Goal: Task Accomplishment & Management: Use online tool/utility

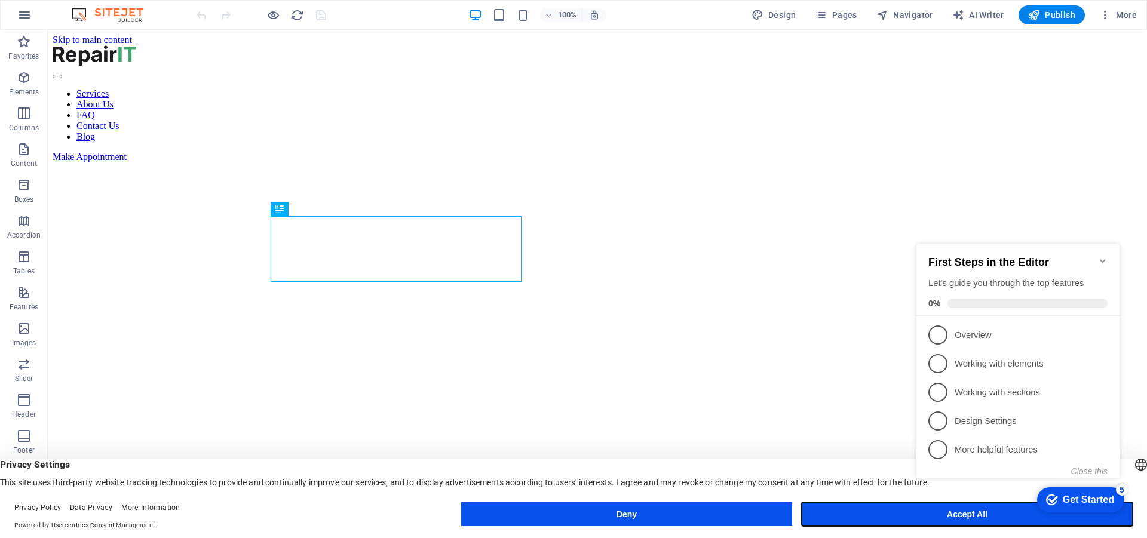
click at [880, 505] on button "Accept All" at bounding box center [966, 514] width 331 height 24
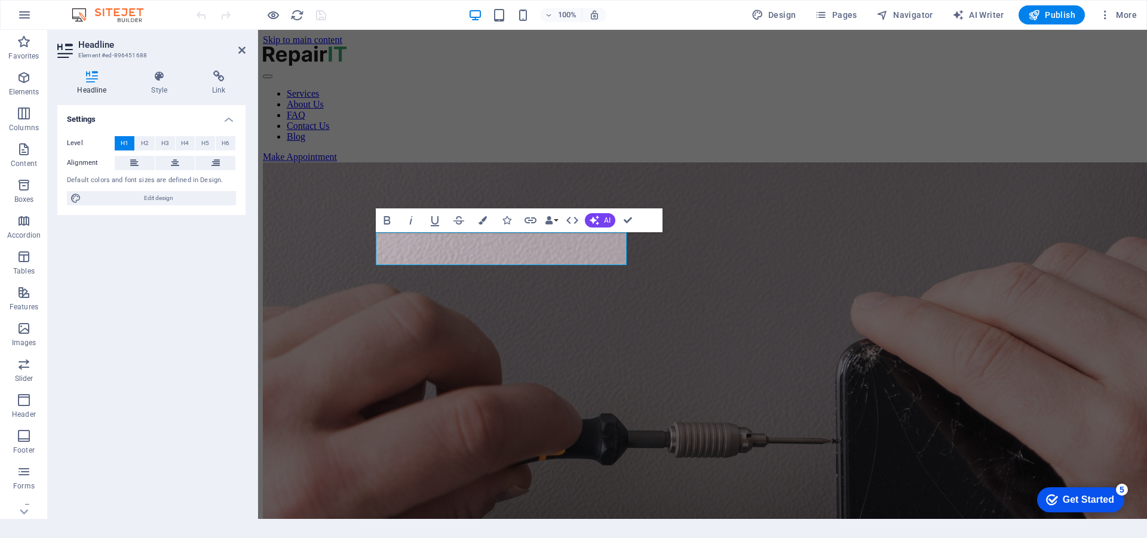
click at [702, 377] on img "1/2" at bounding box center [836, 476] width 1147 height 629
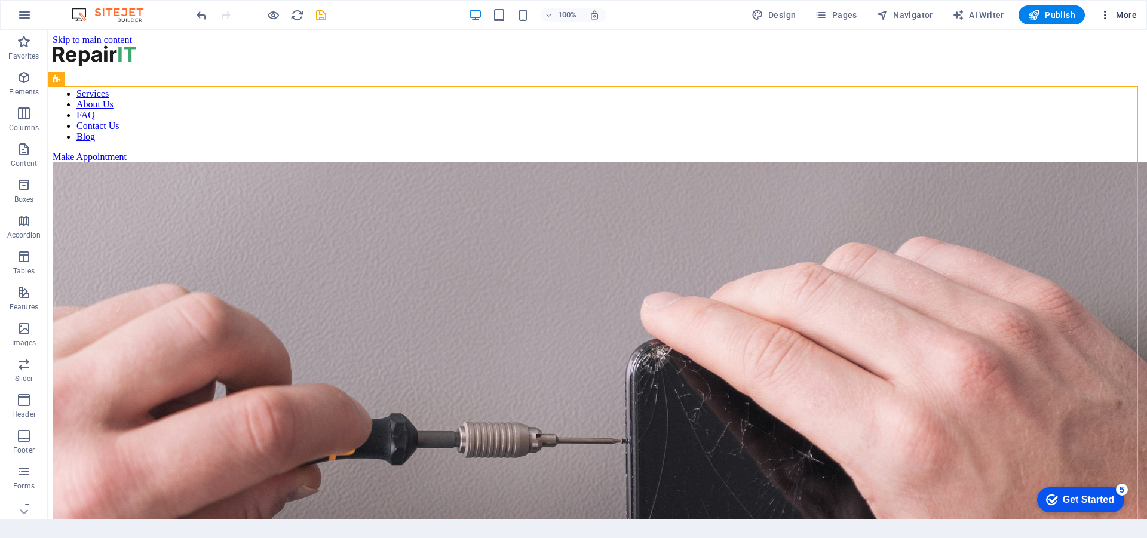
click at [1108, 17] on icon "button" at bounding box center [1105, 15] width 12 height 12
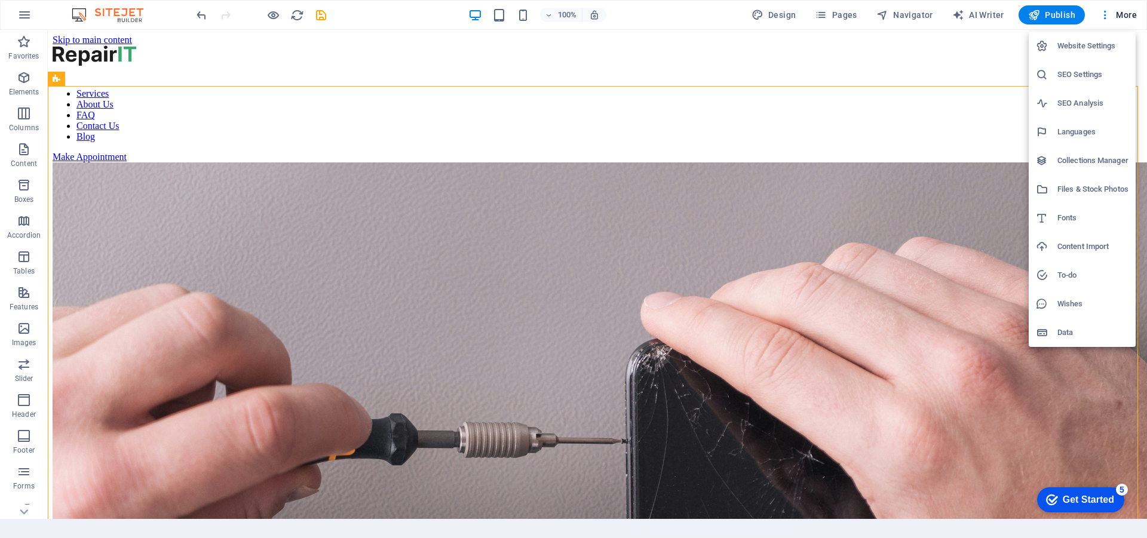
click at [770, 14] on div at bounding box center [573, 269] width 1147 height 538
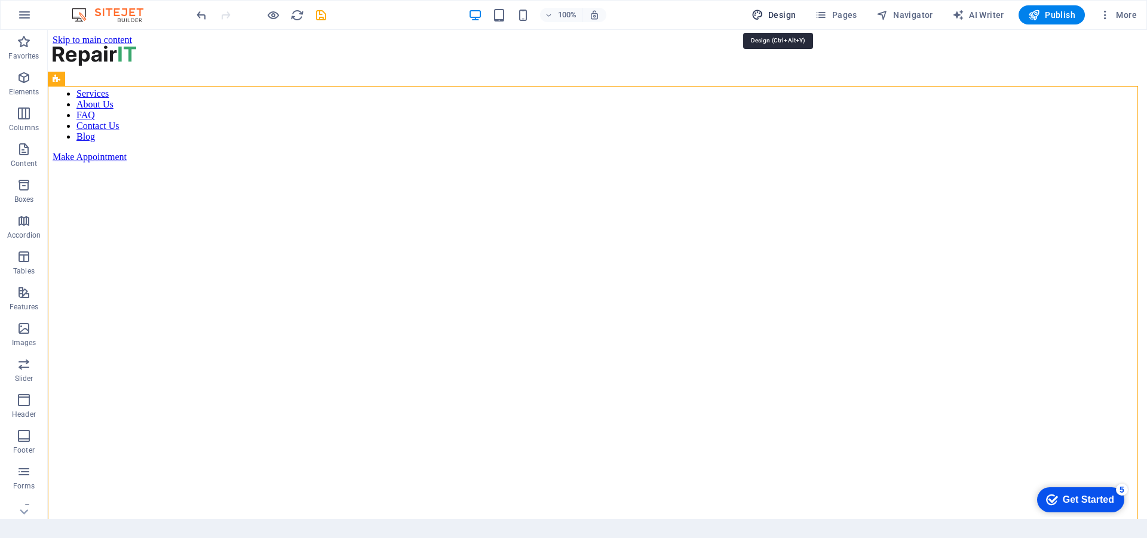
click at [776, 12] on span "Design" at bounding box center [773, 15] width 45 height 12
select select "px"
select select "400"
select select "px"
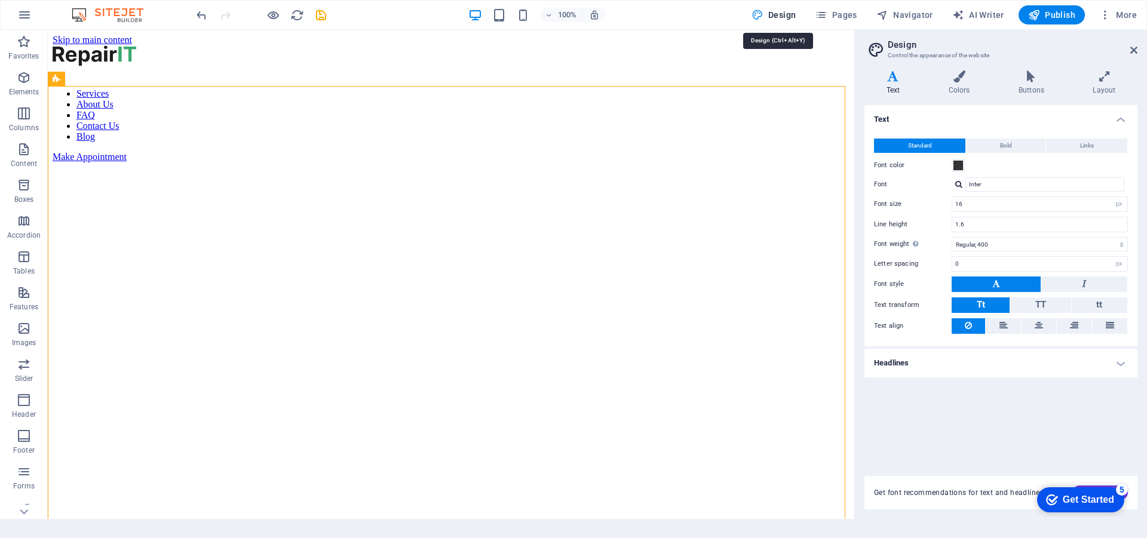
click at [776, 12] on span "Design" at bounding box center [773, 15] width 45 height 12
click at [25, 27] on button "button" at bounding box center [24, 15] width 29 height 29
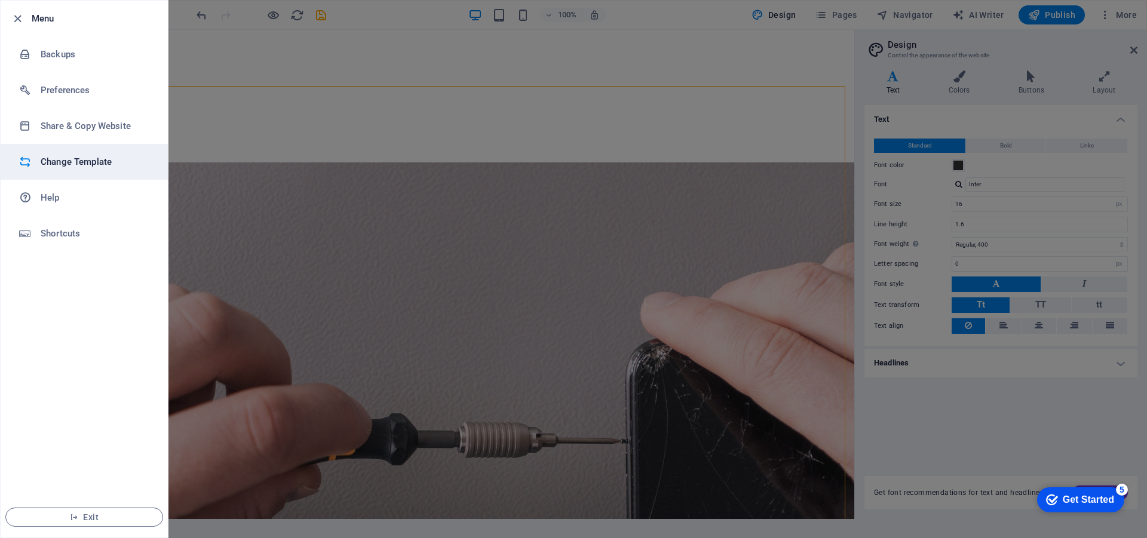
click at [110, 167] on h6 "Change Template" at bounding box center [96, 162] width 110 height 14
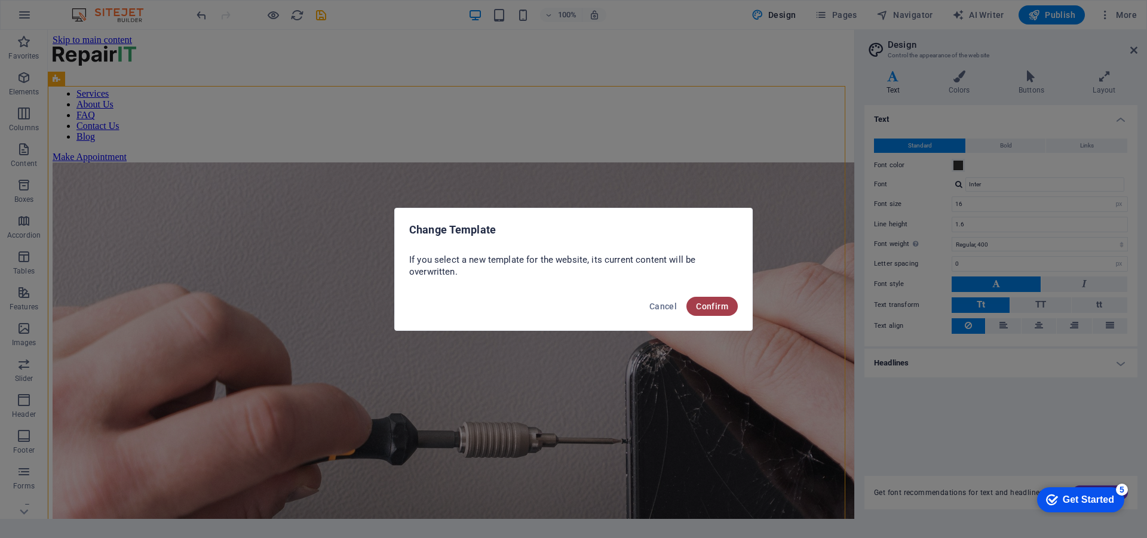
click at [708, 310] on span "Confirm" at bounding box center [712, 307] width 32 height 10
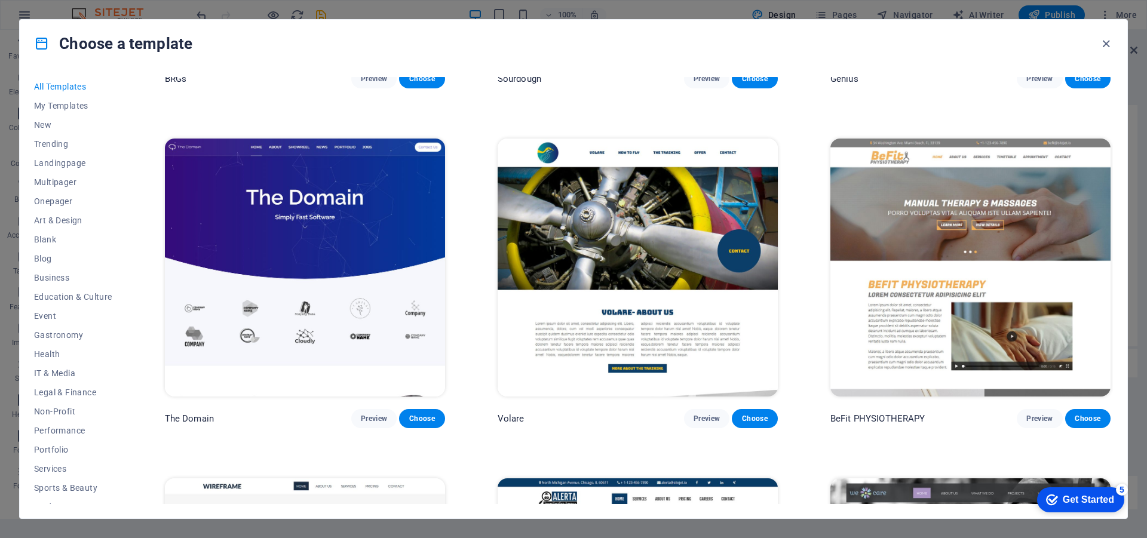
scroll to position [8122, 0]
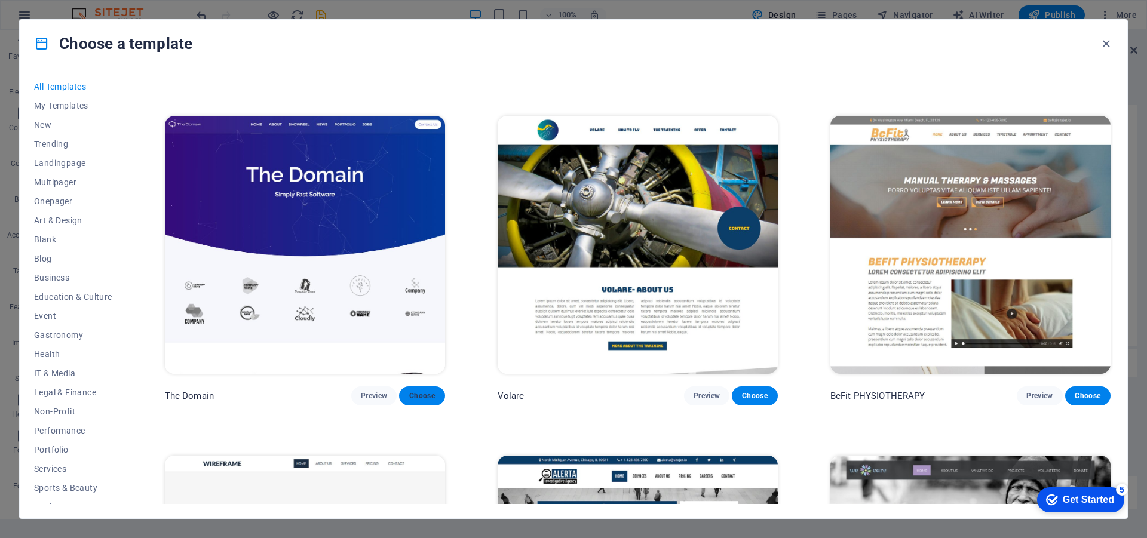
click at [408, 391] on span "Choose" at bounding box center [421, 396] width 26 height 10
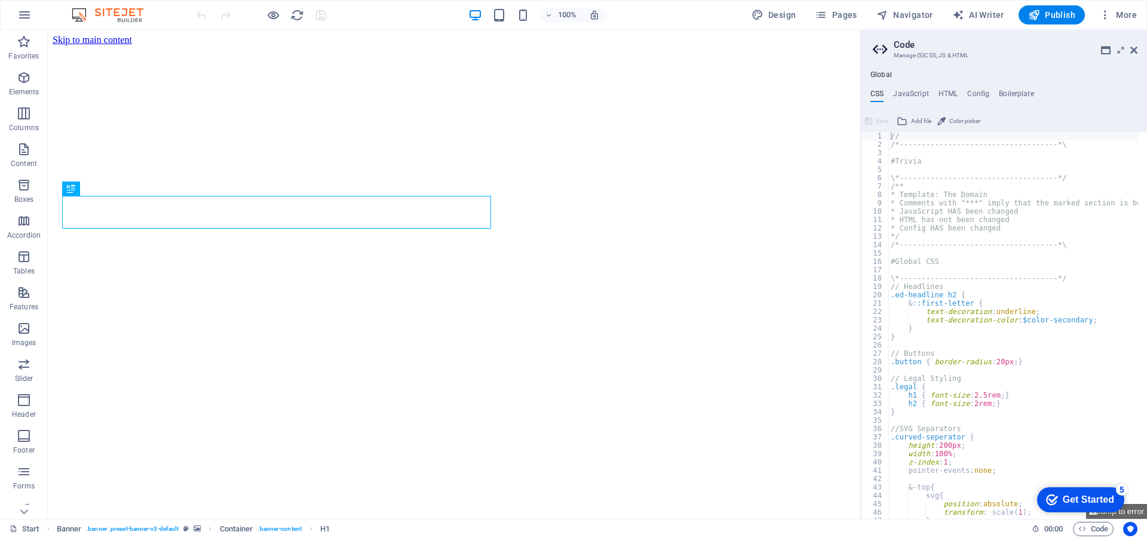
type textarea "//"
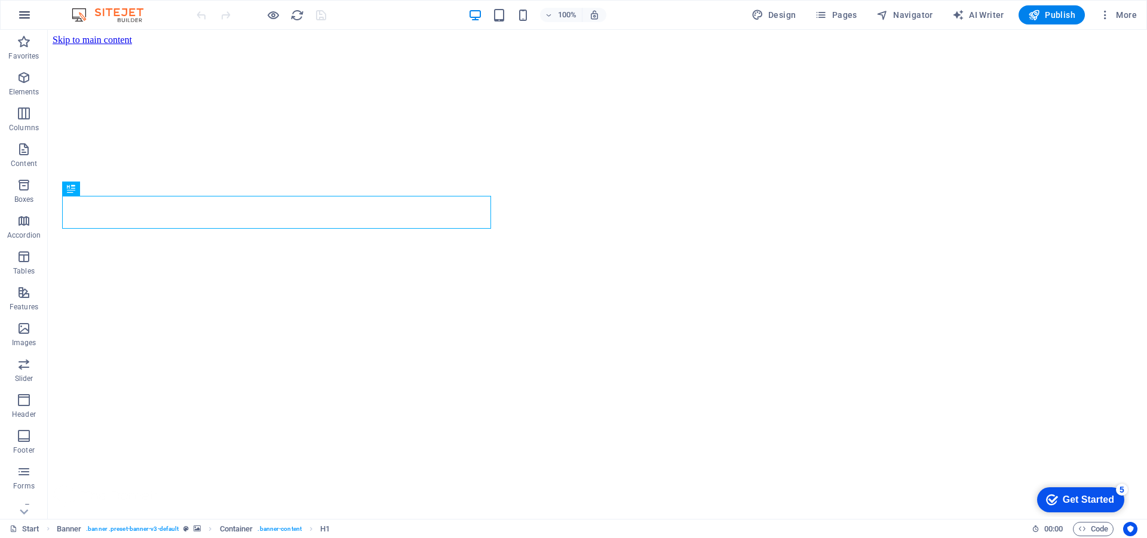
click at [24, 16] on icon "button" at bounding box center [24, 15] width 14 height 14
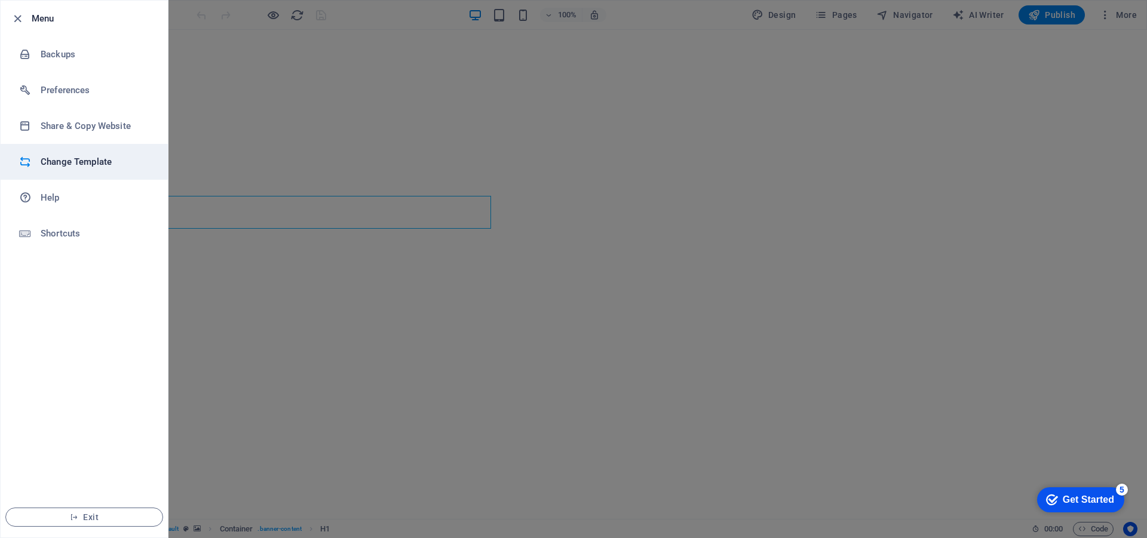
click at [102, 155] on h6 "Change Template" at bounding box center [96, 162] width 110 height 14
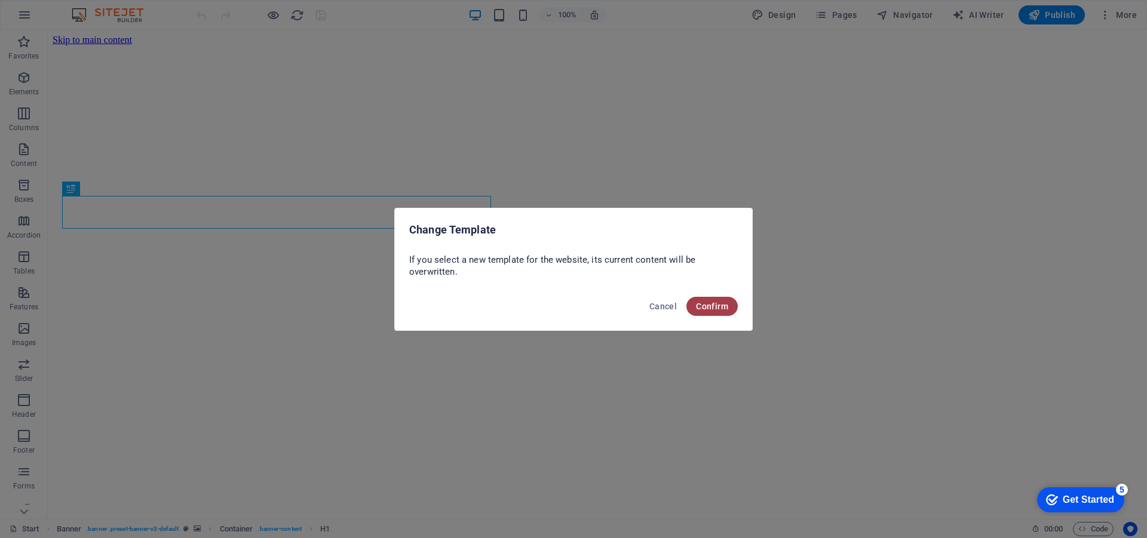
click at [716, 308] on span "Confirm" at bounding box center [712, 307] width 32 height 10
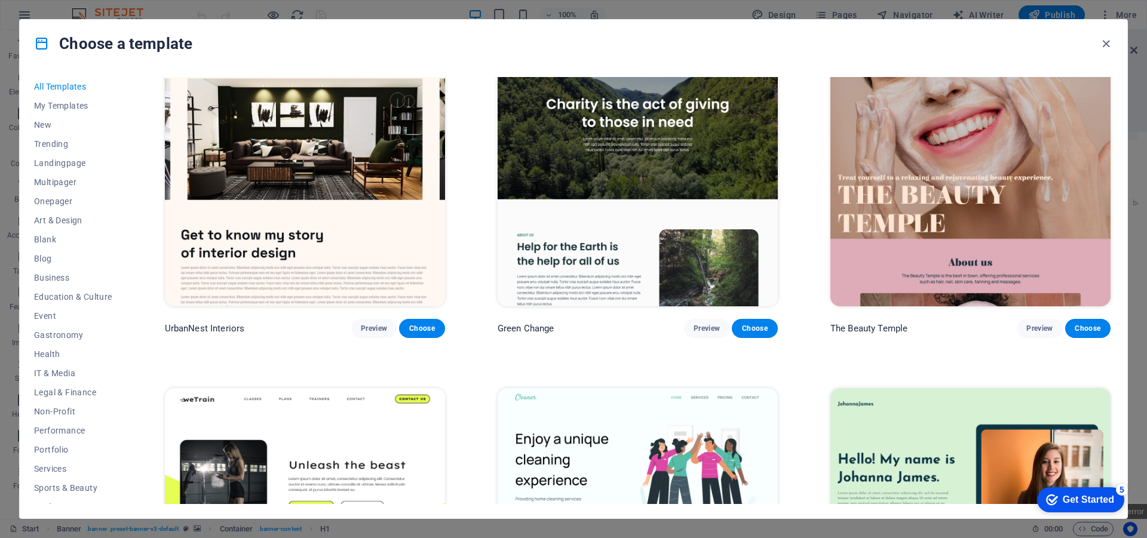
scroll to position [1732, 0]
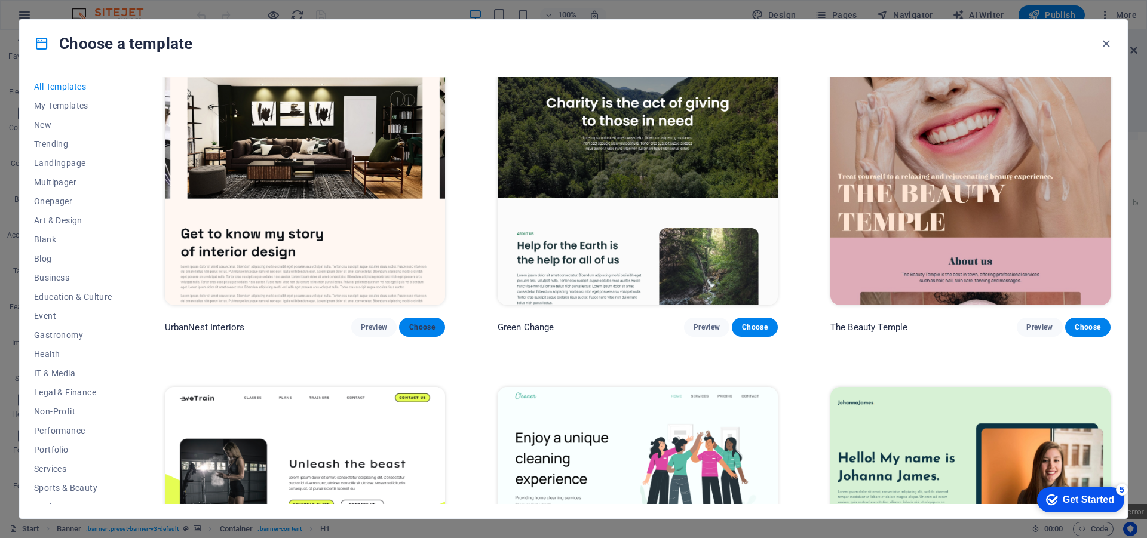
click at [421, 322] on span "Choose" at bounding box center [421, 327] width 26 height 10
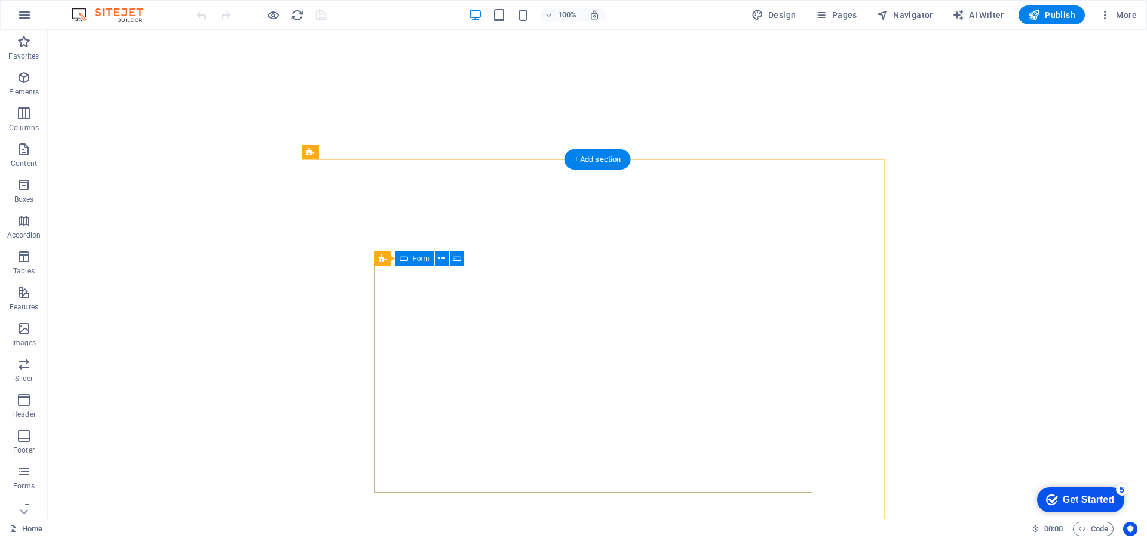
scroll to position [478, 0]
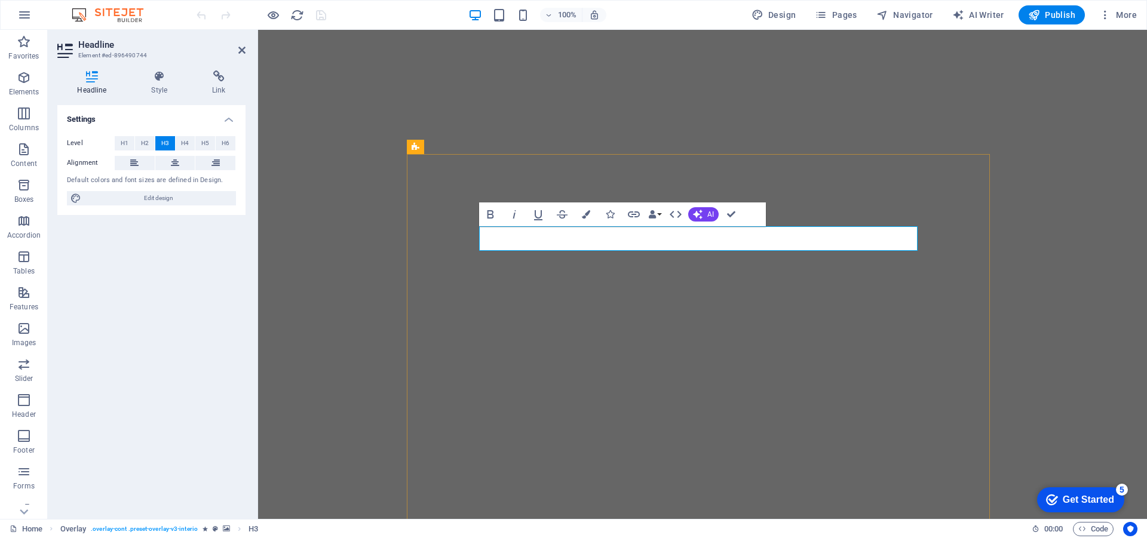
scroll to position [380, 0]
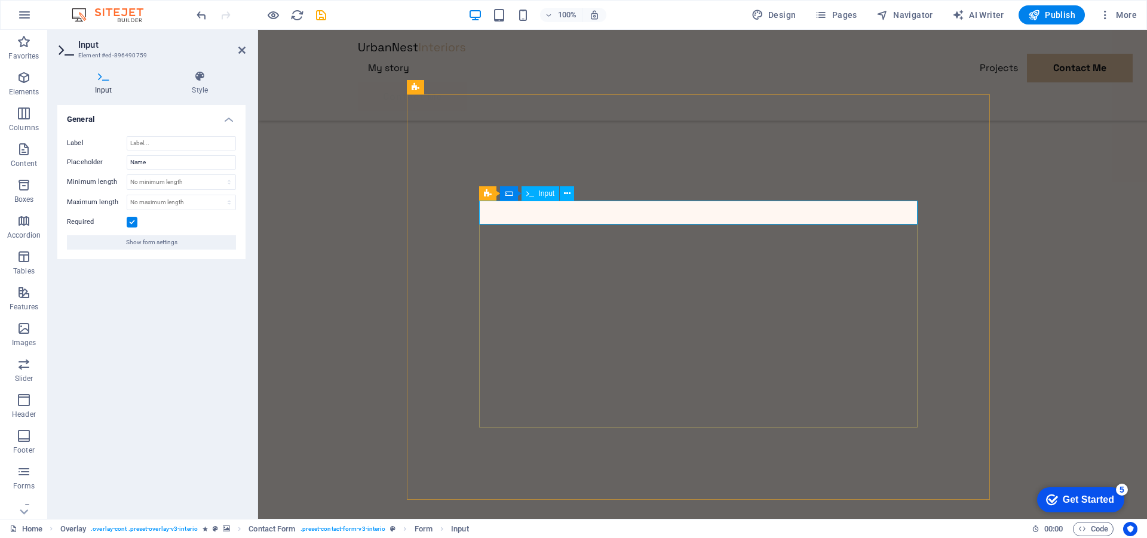
type input "aprovado"
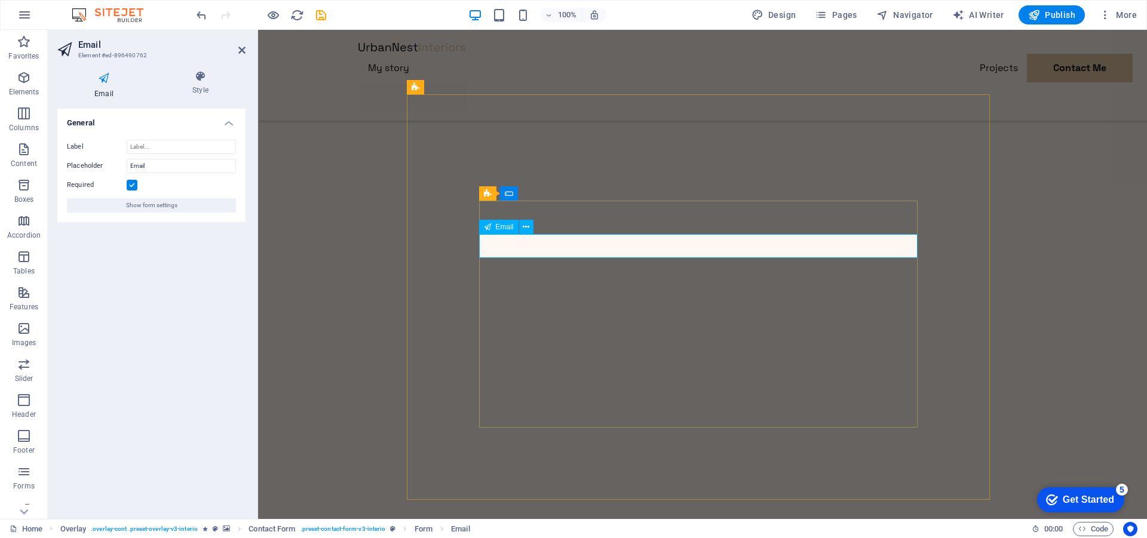
type input ">"
type input ":)"
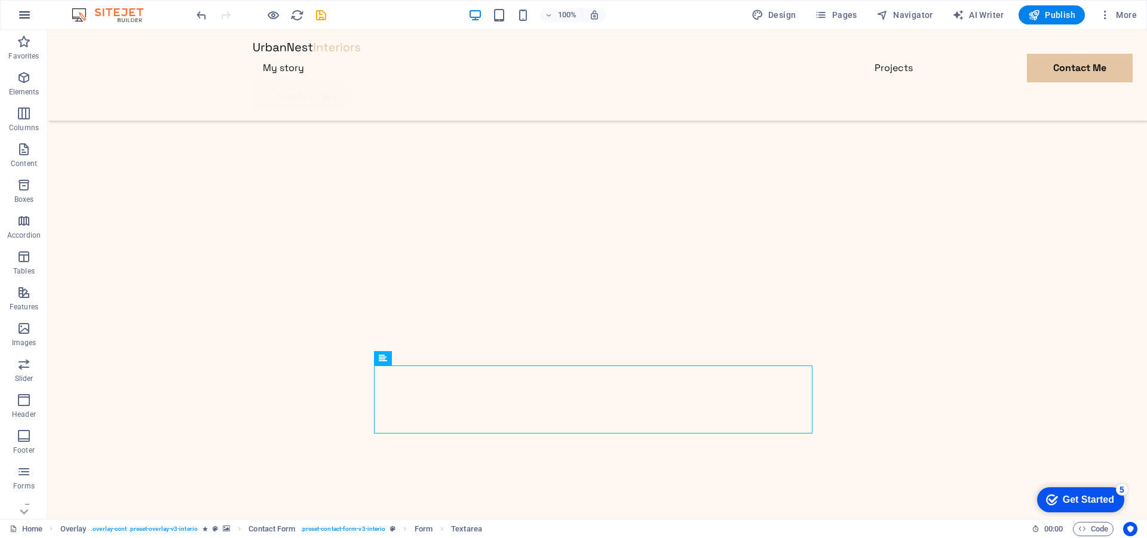
click at [30, 15] on icon "button" at bounding box center [24, 15] width 14 height 14
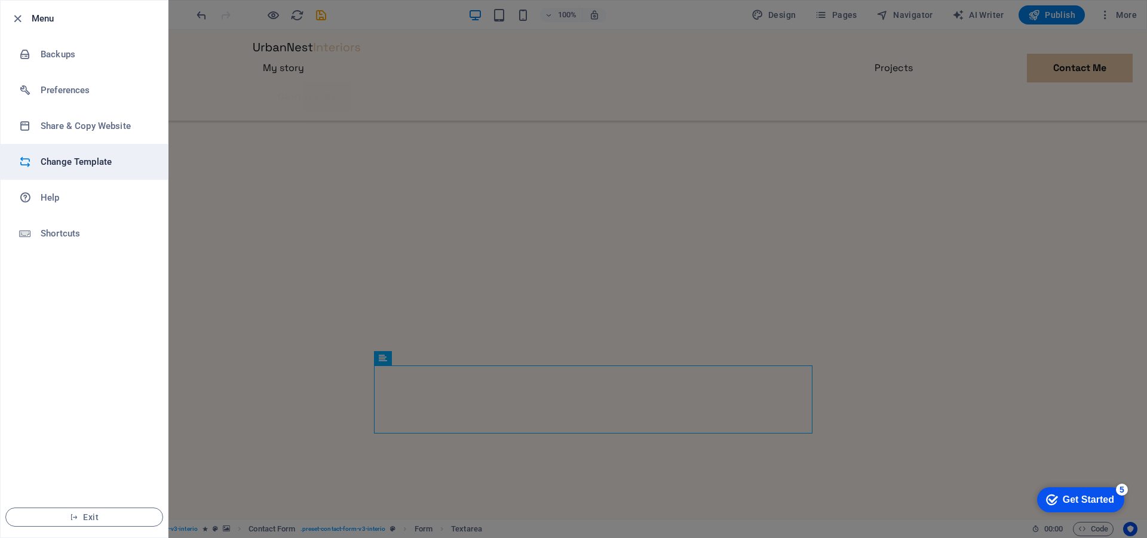
click at [111, 167] on h6 "Change Template" at bounding box center [96, 162] width 110 height 14
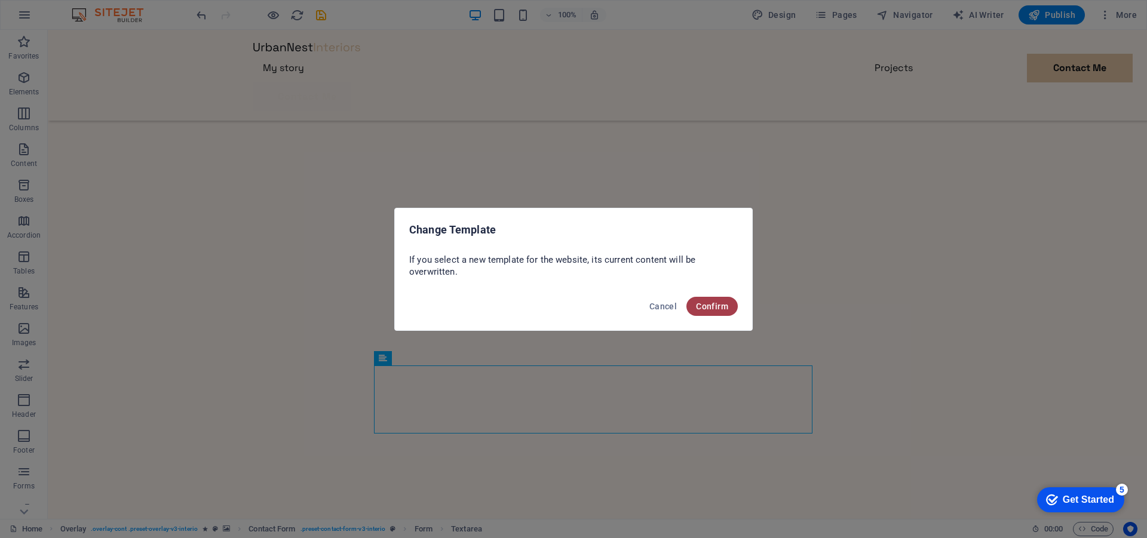
click at [709, 306] on span "Confirm" at bounding box center [712, 307] width 32 height 10
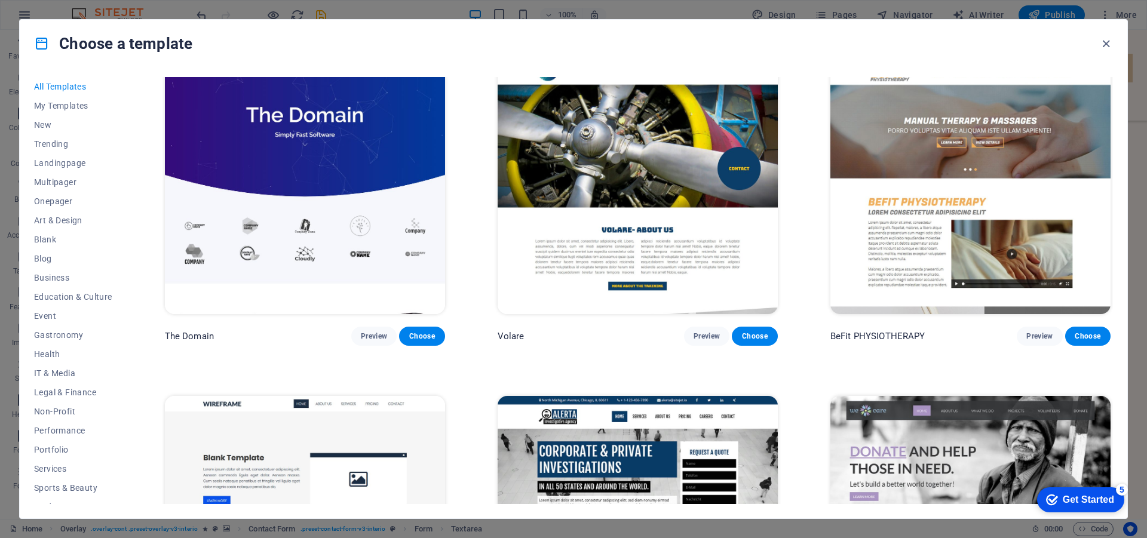
scroll to position [8122, 0]
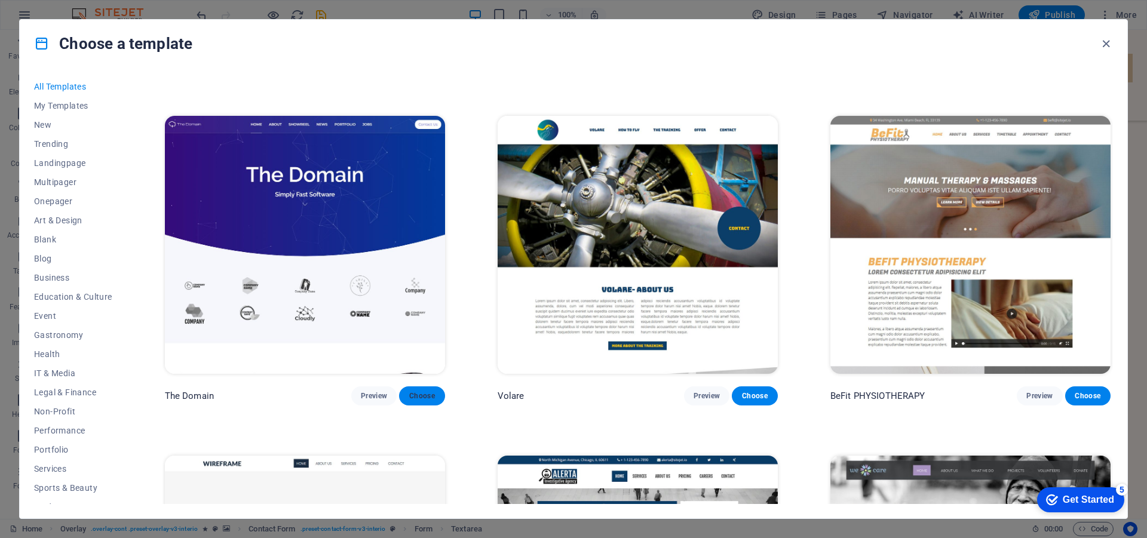
click at [422, 391] on span "Choose" at bounding box center [421, 396] width 26 height 10
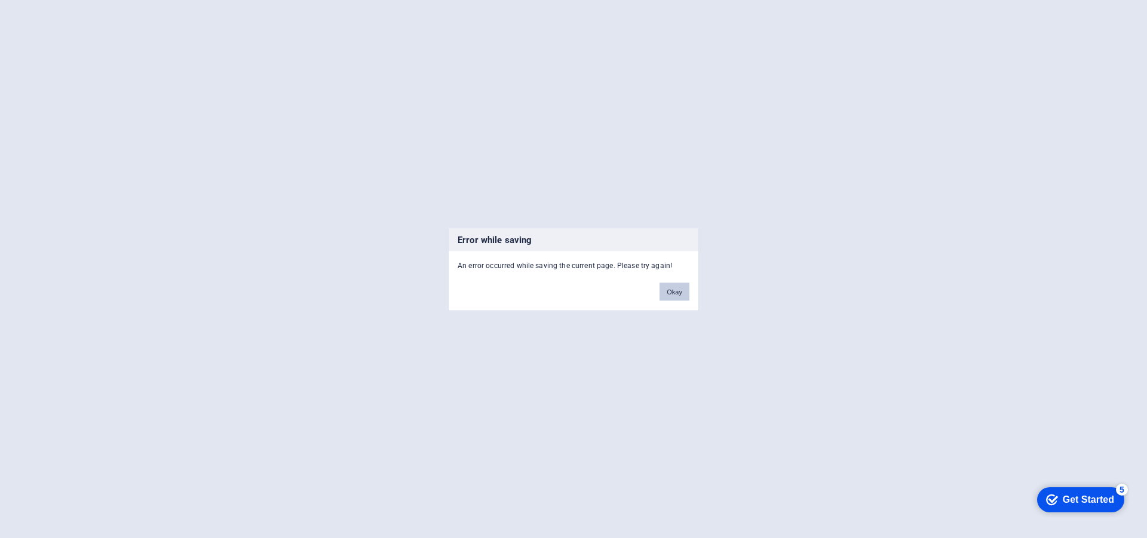
click at [667, 293] on button "Okay" at bounding box center [674, 291] width 30 height 18
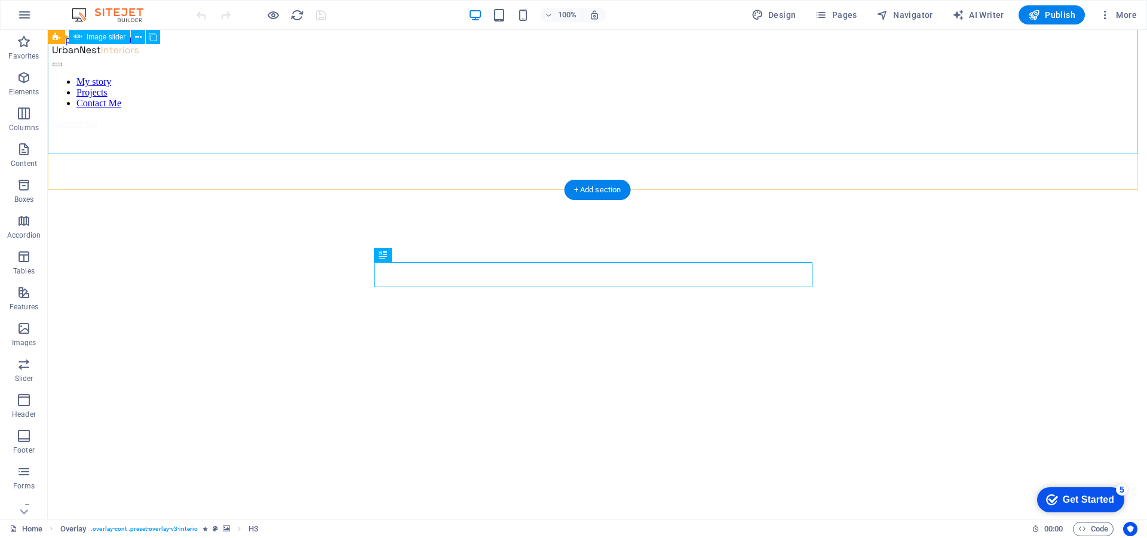
scroll to position [442, 0]
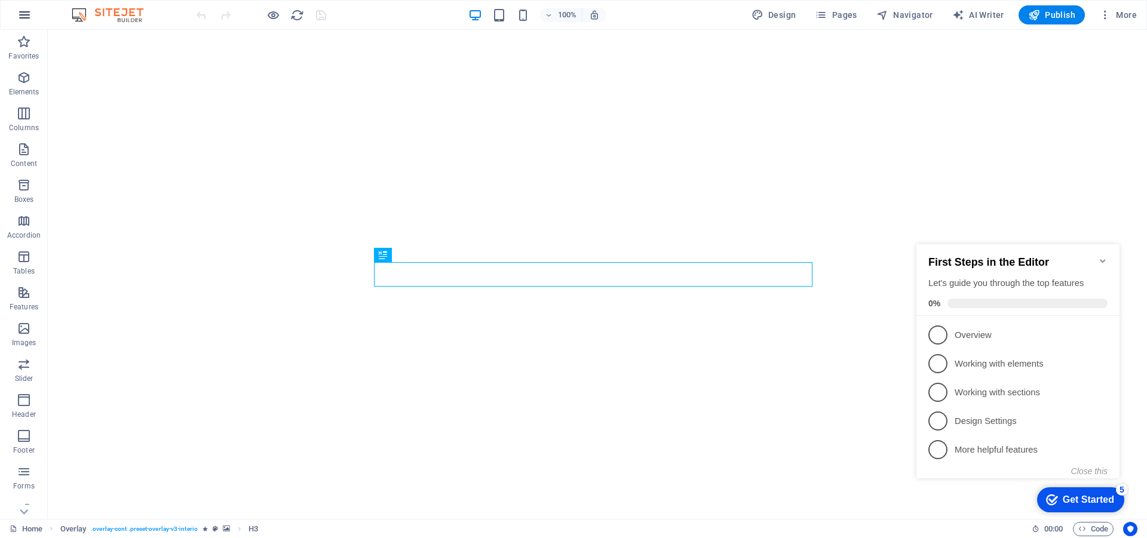
click at [19, 14] on icon "button" at bounding box center [24, 15] width 14 height 14
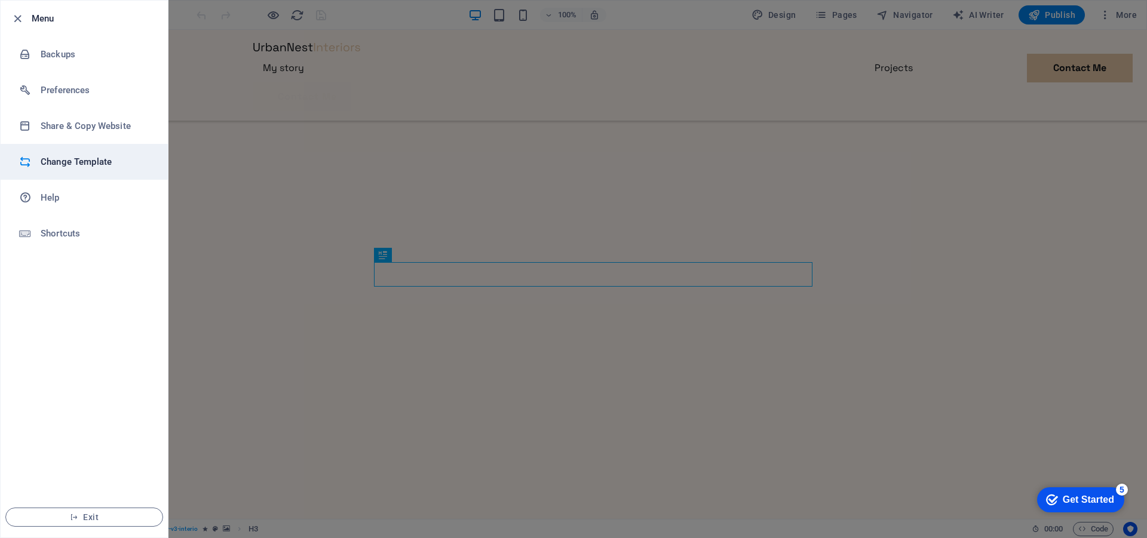
click at [108, 164] on h6 "Change Template" at bounding box center [96, 162] width 110 height 14
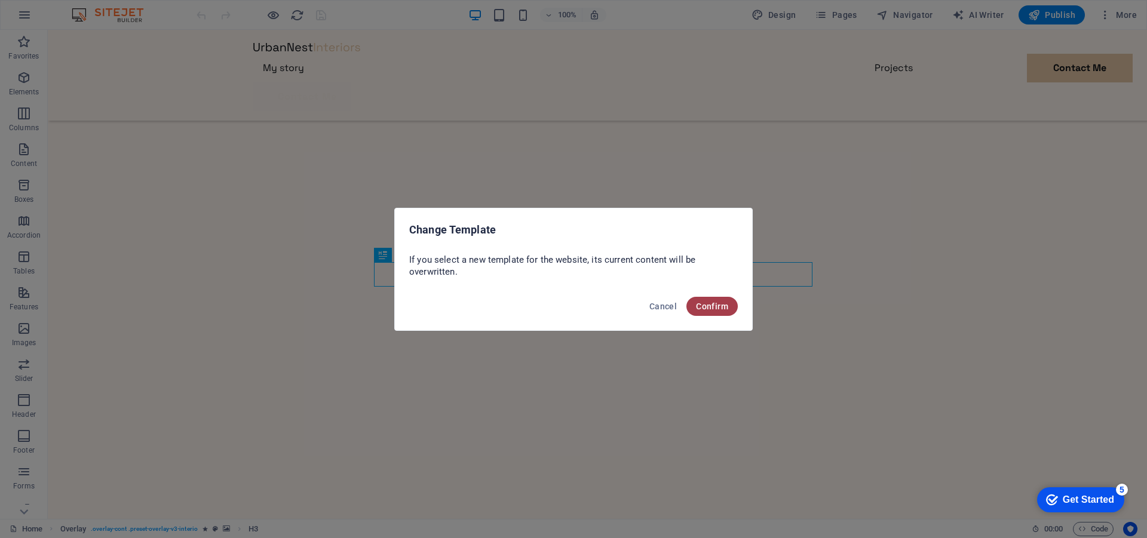
click at [702, 305] on span "Confirm" at bounding box center [712, 307] width 32 height 10
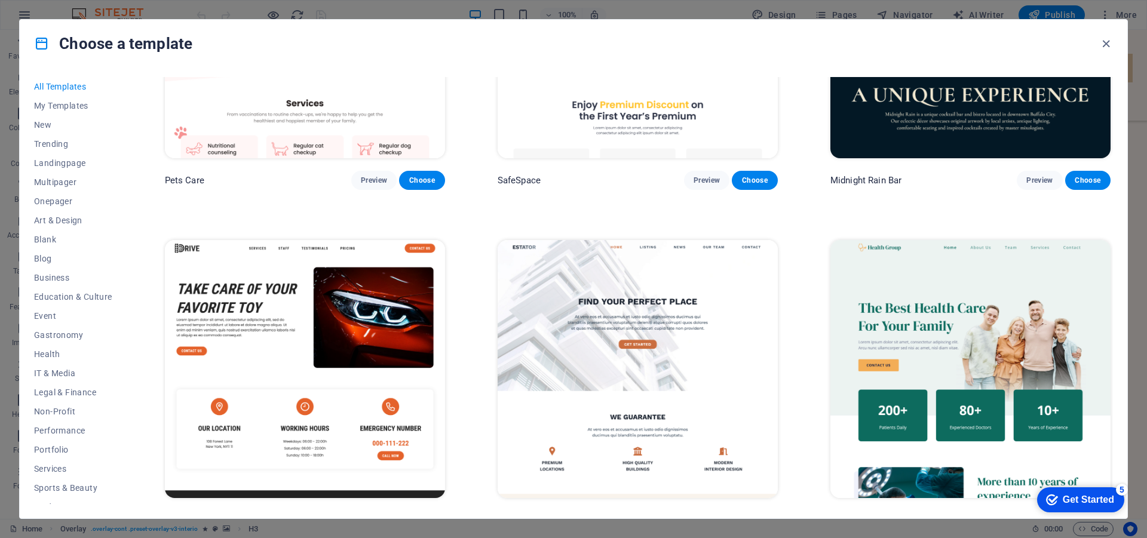
scroll to position [2986, 0]
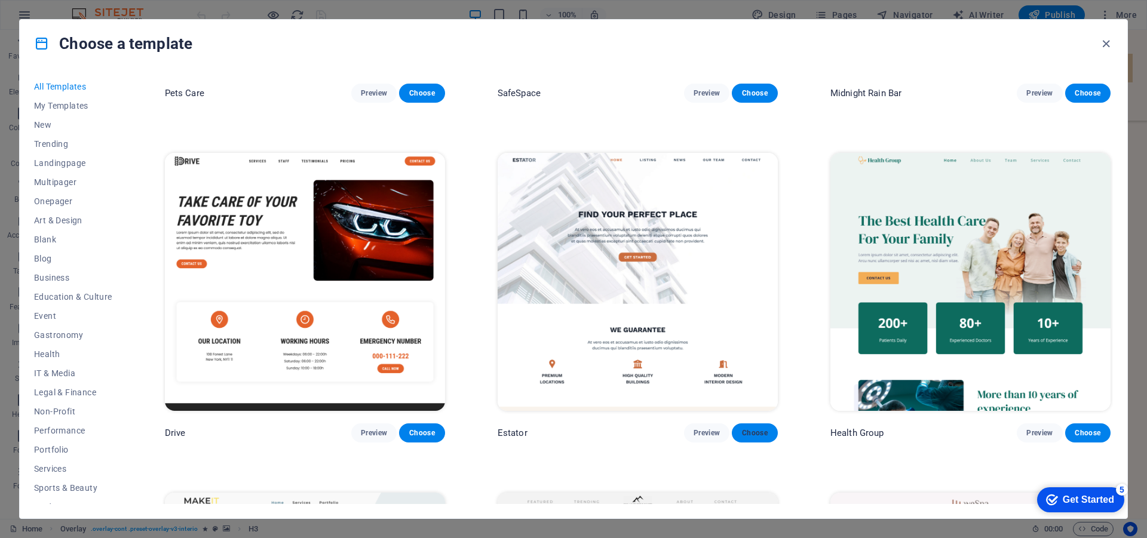
click at [757, 426] on button "Choose" at bounding box center [754, 432] width 45 height 19
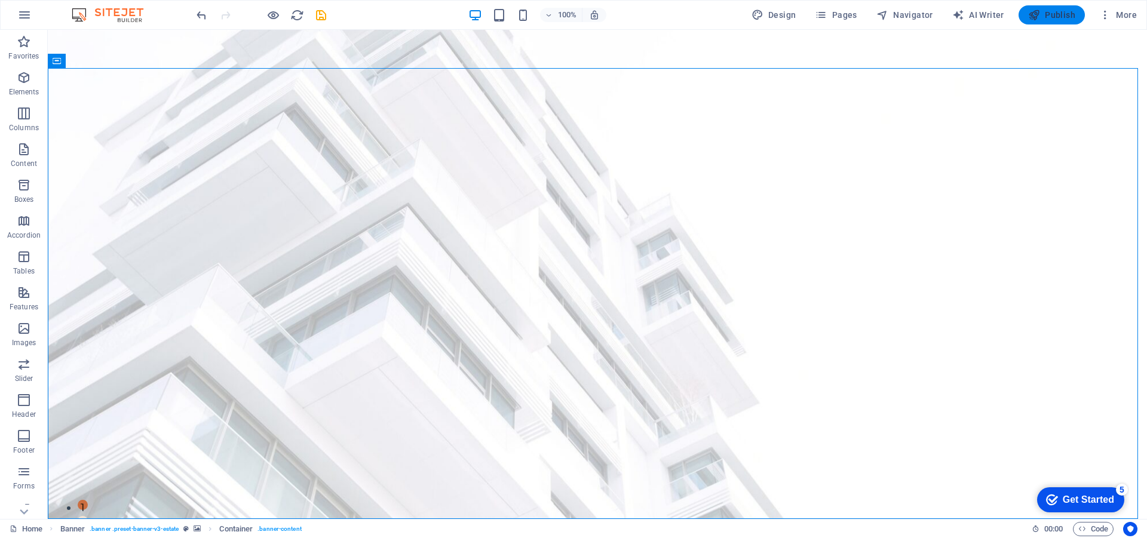
click at [1042, 13] on span "Publish" at bounding box center [1051, 15] width 47 height 12
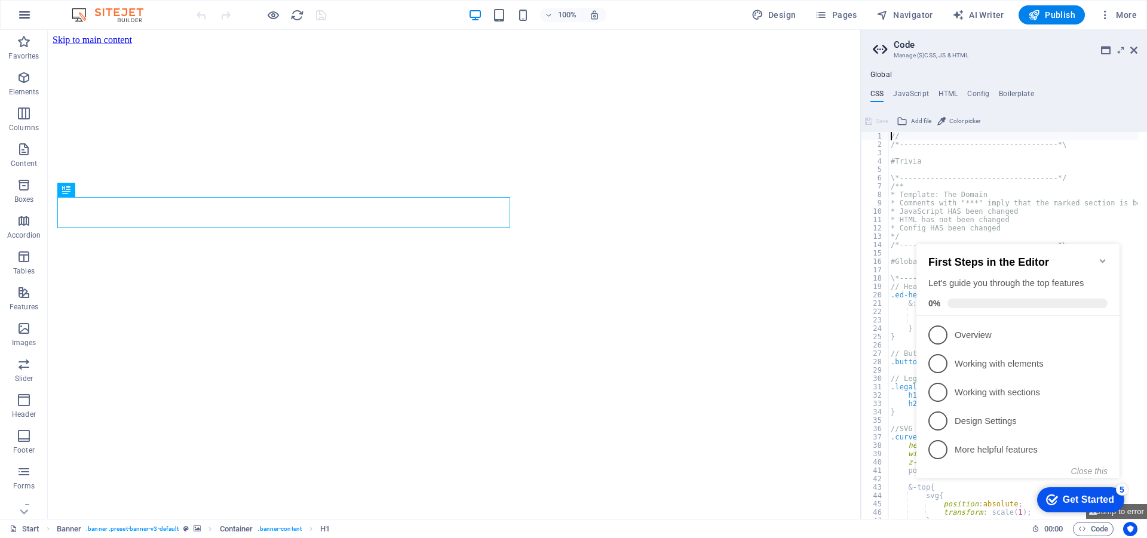
click at [18, 19] on icon "button" at bounding box center [24, 15] width 14 height 14
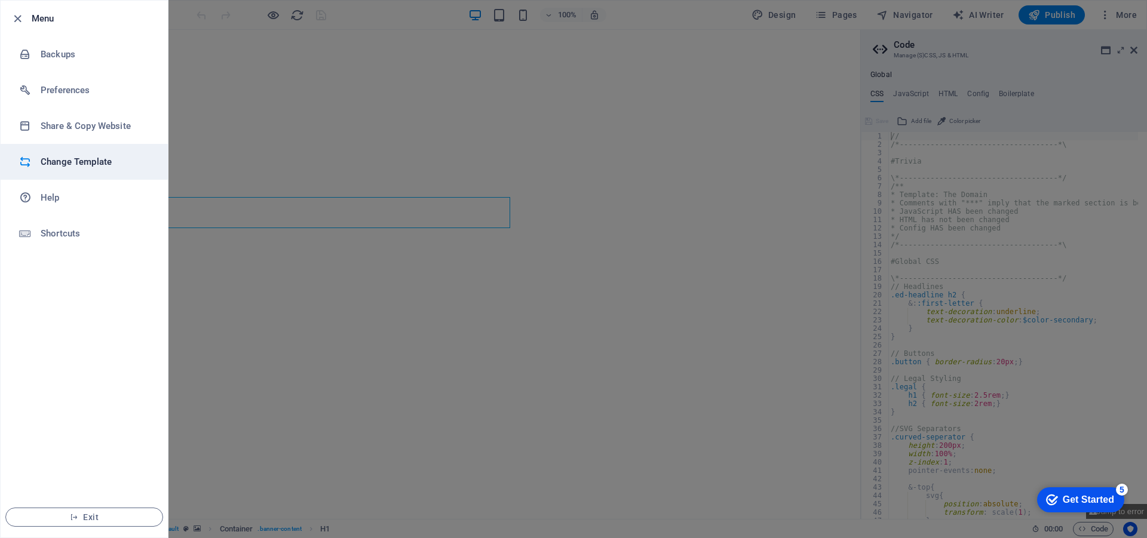
click at [100, 169] on li "Change Template" at bounding box center [84, 162] width 167 height 36
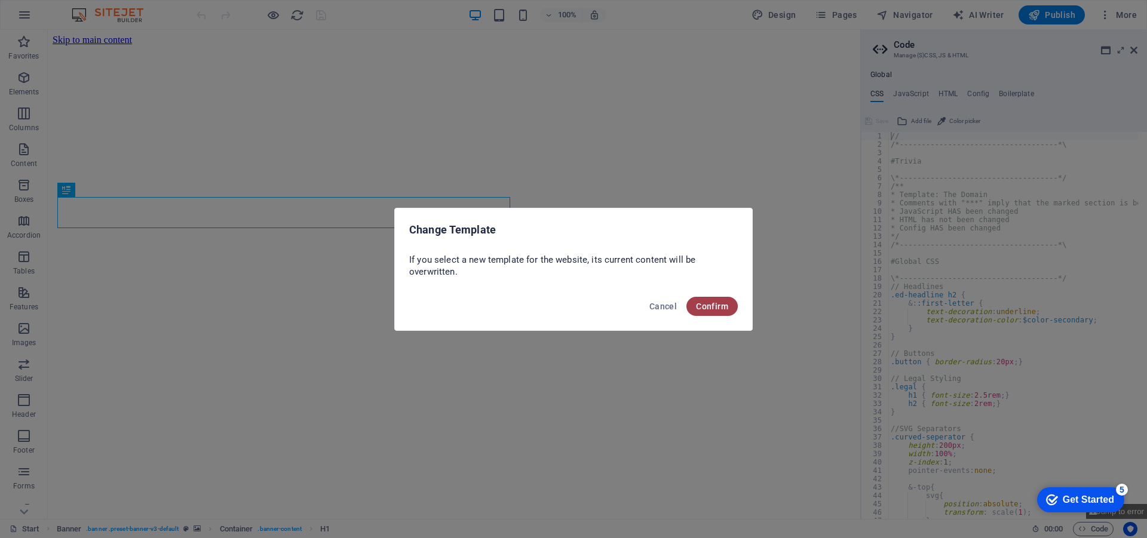
click at [702, 310] on span "Confirm" at bounding box center [712, 307] width 32 height 10
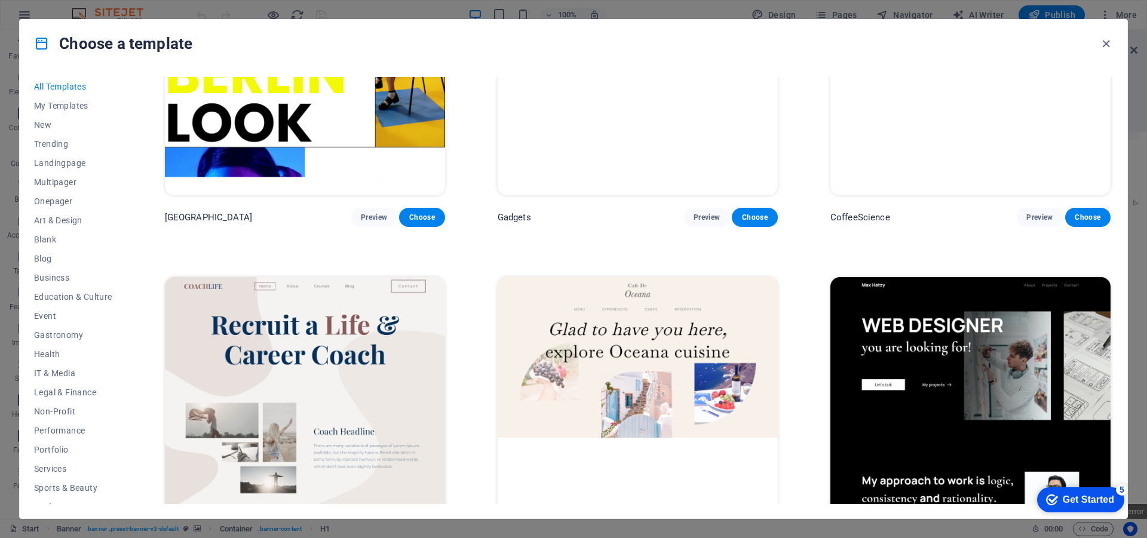
scroll to position [4360, 0]
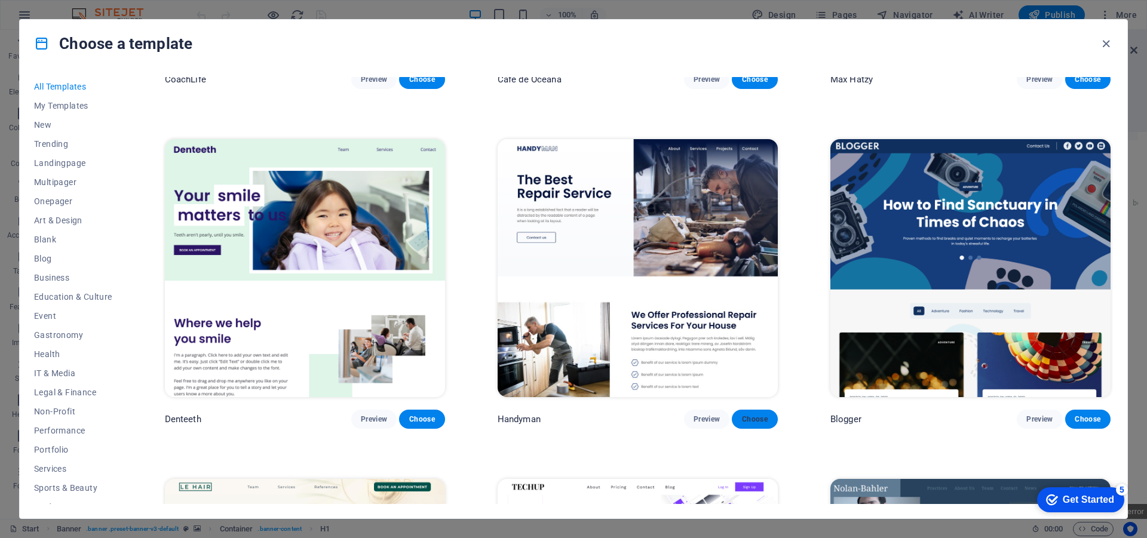
click at [745, 414] on span "Choose" at bounding box center [754, 419] width 26 height 10
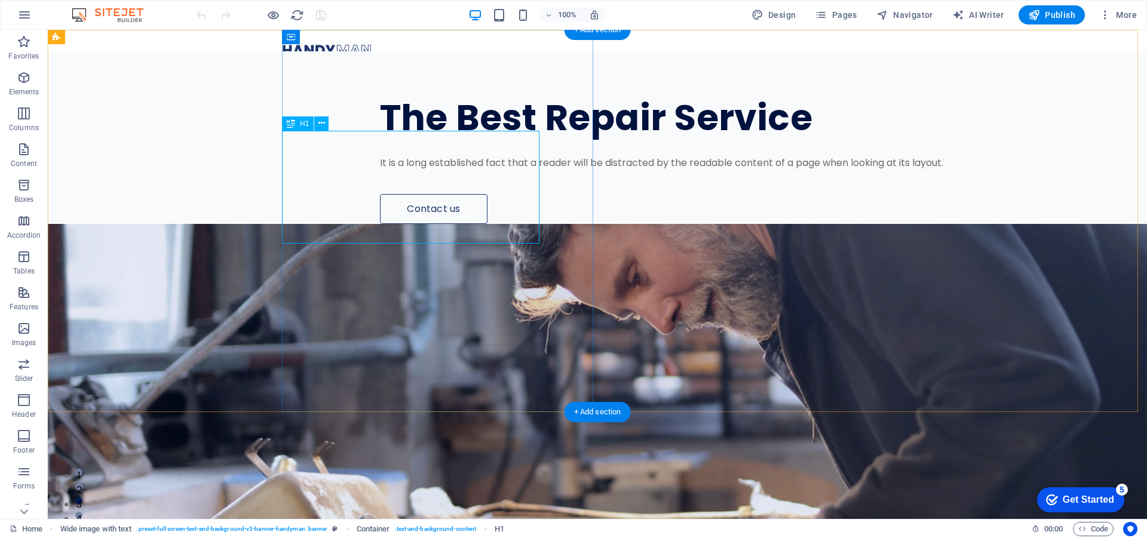
click at [380, 137] on div "The Best Repair Service" at bounding box center [687, 118] width 615 height 38
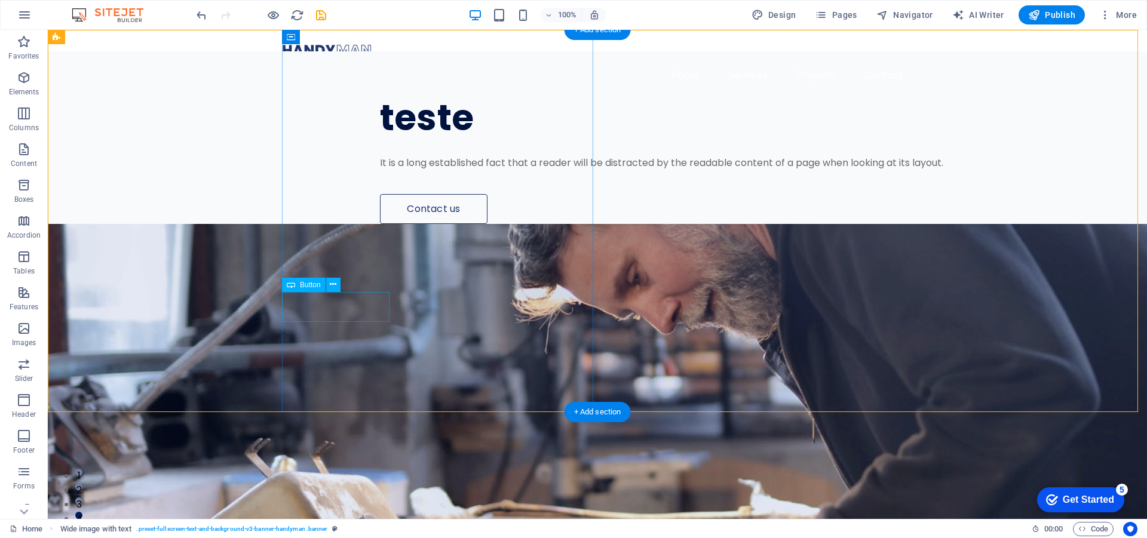
click at [380, 224] on div "Contact us" at bounding box center [687, 209] width 615 height 30
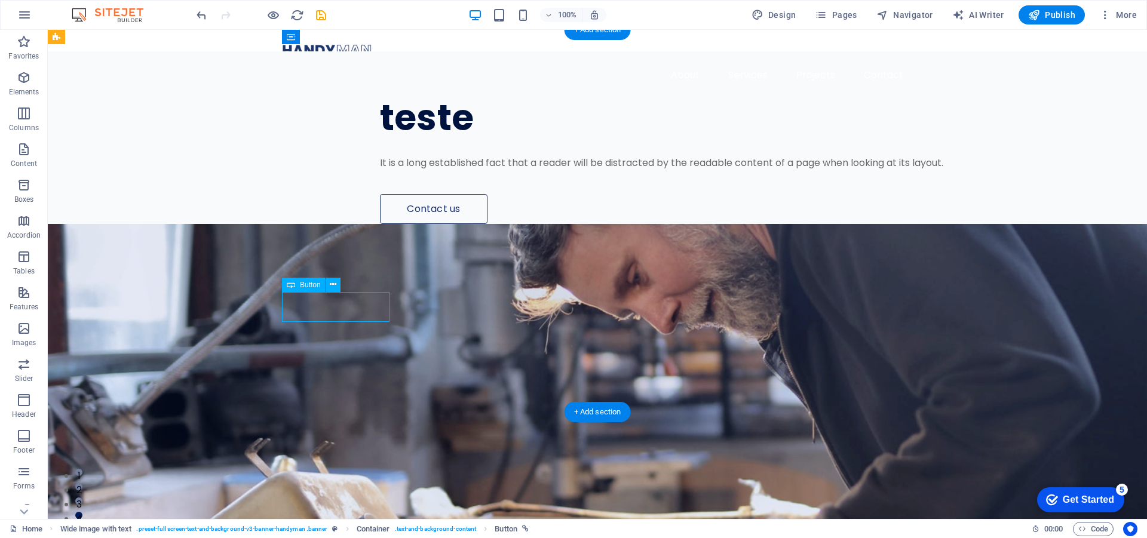
click at [380, 224] on div "Contact us" at bounding box center [687, 209] width 615 height 30
select select "px"
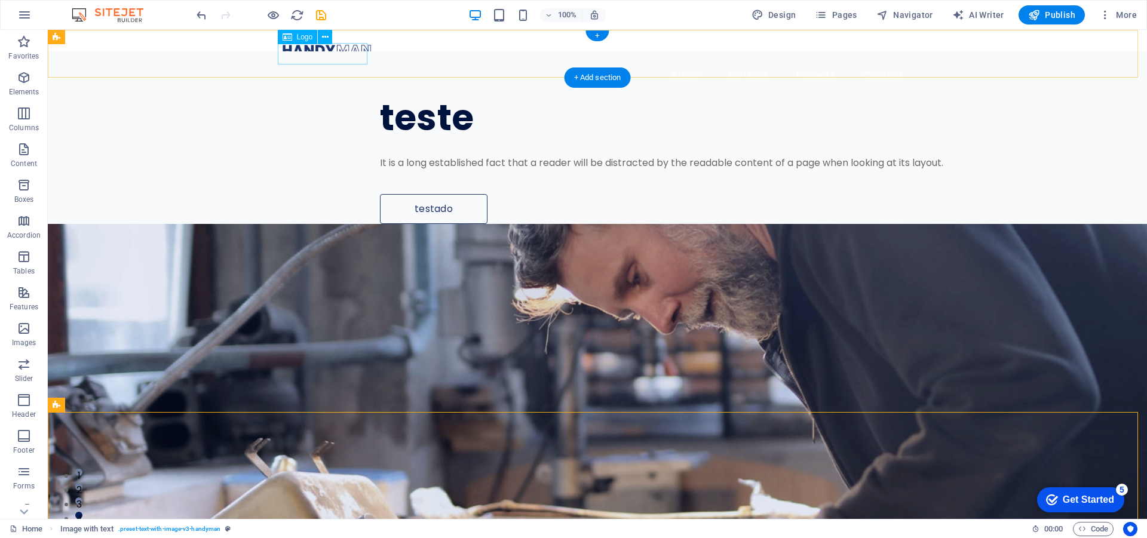
click at [340, 59] on div at bounding box center [597, 49] width 631 height 21
click at [342, 56] on div at bounding box center [597, 49] width 631 height 21
select select "px"
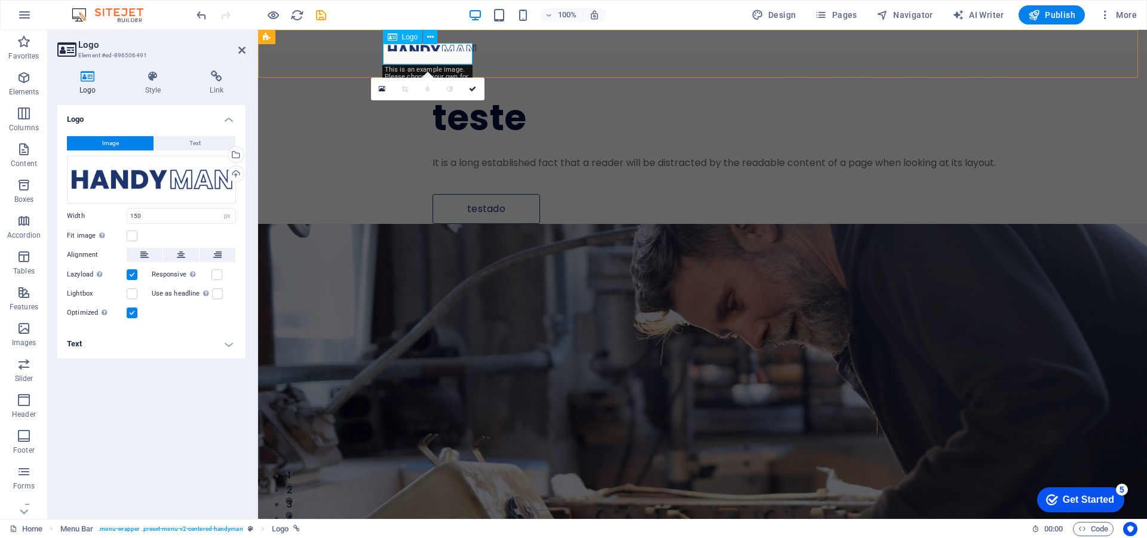
click at [423, 51] on div at bounding box center [702, 49] width 631 height 21
click at [192, 177] on div "Drag files here, click to choose files or select files from Files or our free s…" at bounding box center [151, 180] width 169 height 48
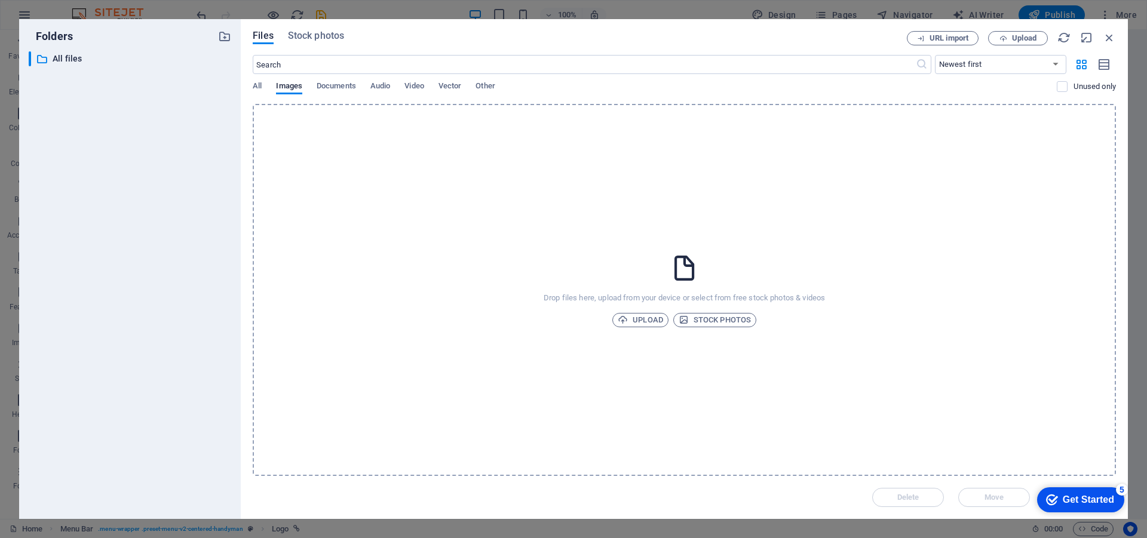
click at [192, 177] on div "​ All files All files" at bounding box center [130, 280] width 202 height 458
click at [1104, 35] on icon "button" at bounding box center [1108, 37] width 13 height 13
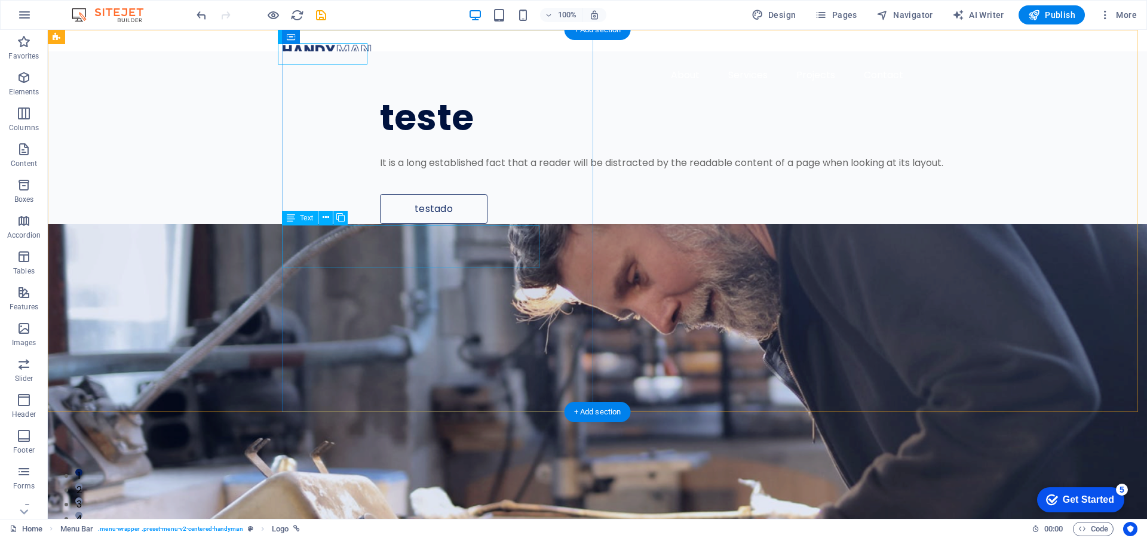
click at [380, 170] on div "It is a long established fact that a reader will be distracted by the readable …" at bounding box center [687, 163] width 615 height 14
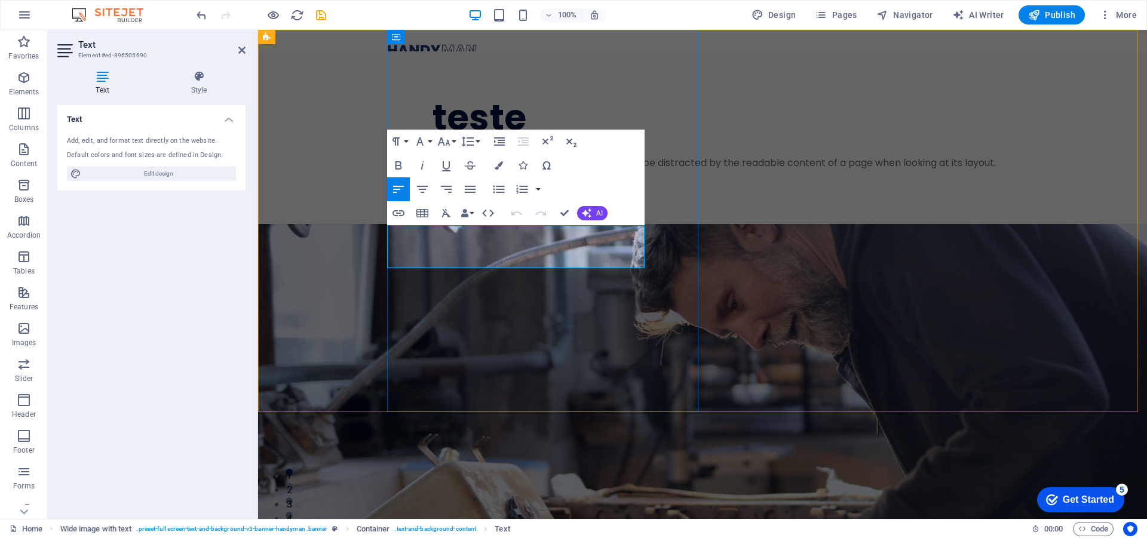
click at [457, 170] on p "It is a long established fact that a reader will be distracted by the readable …" at bounding box center [739, 163] width 615 height 14
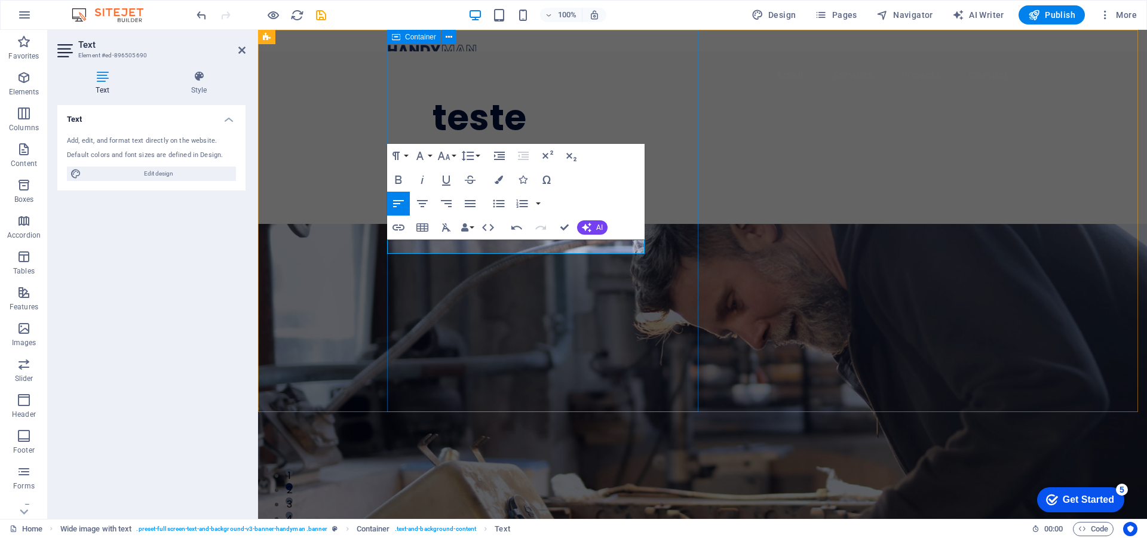
click at [539, 224] on div "teste teste testado" at bounding box center [767, 137] width 760 height 173
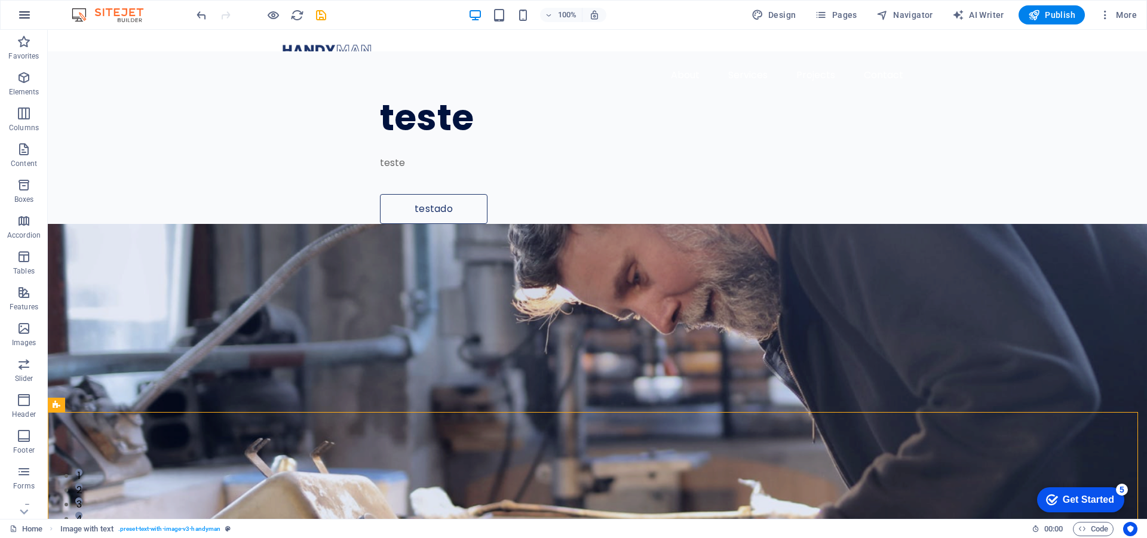
click at [36, 18] on button "button" at bounding box center [24, 15] width 29 height 29
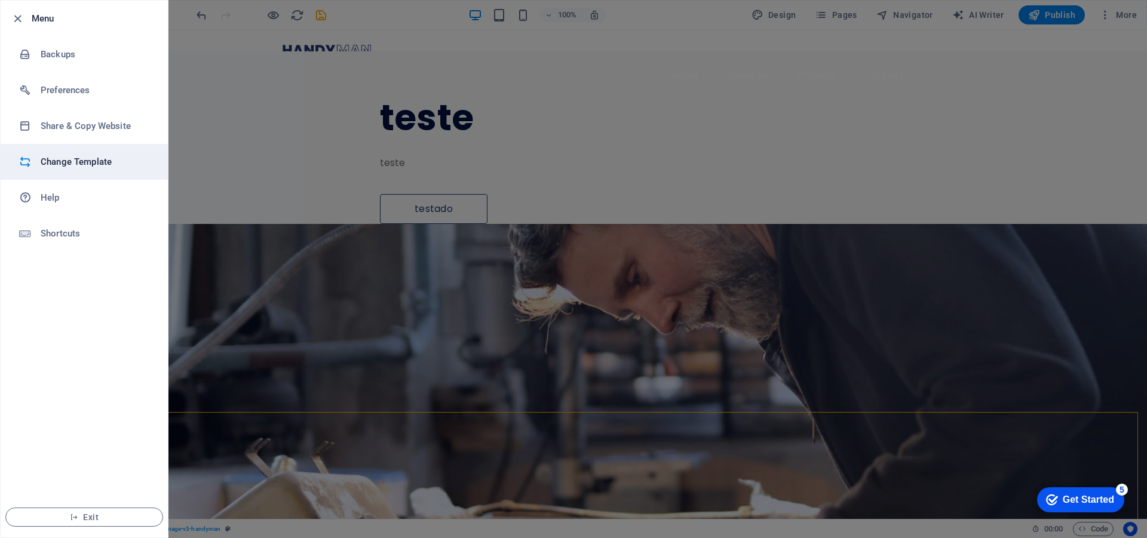
click at [115, 160] on h6 "Change Template" at bounding box center [96, 162] width 110 height 14
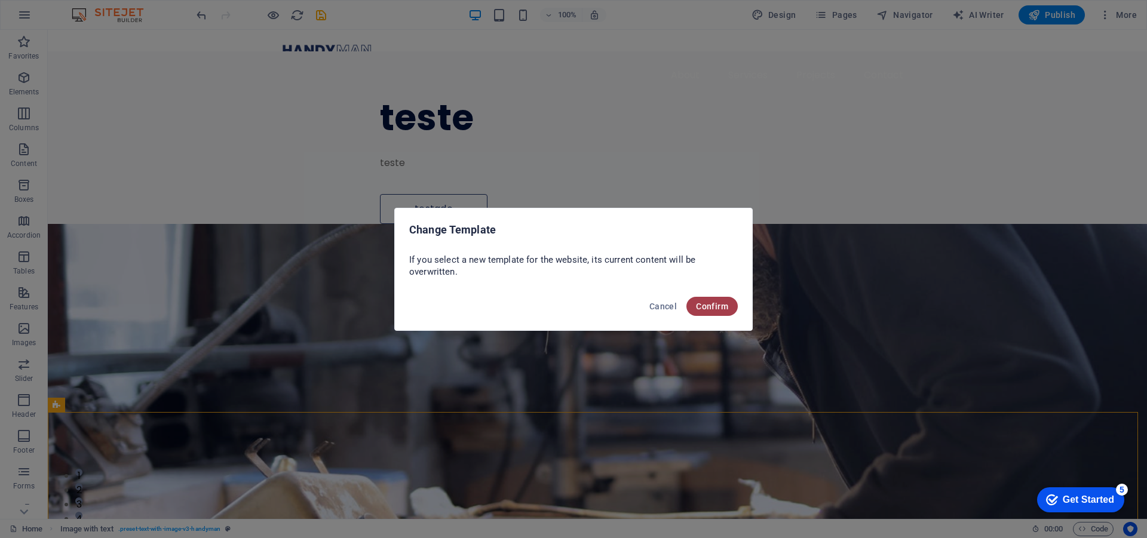
click at [699, 302] on span "Confirm" at bounding box center [712, 307] width 32 height 10
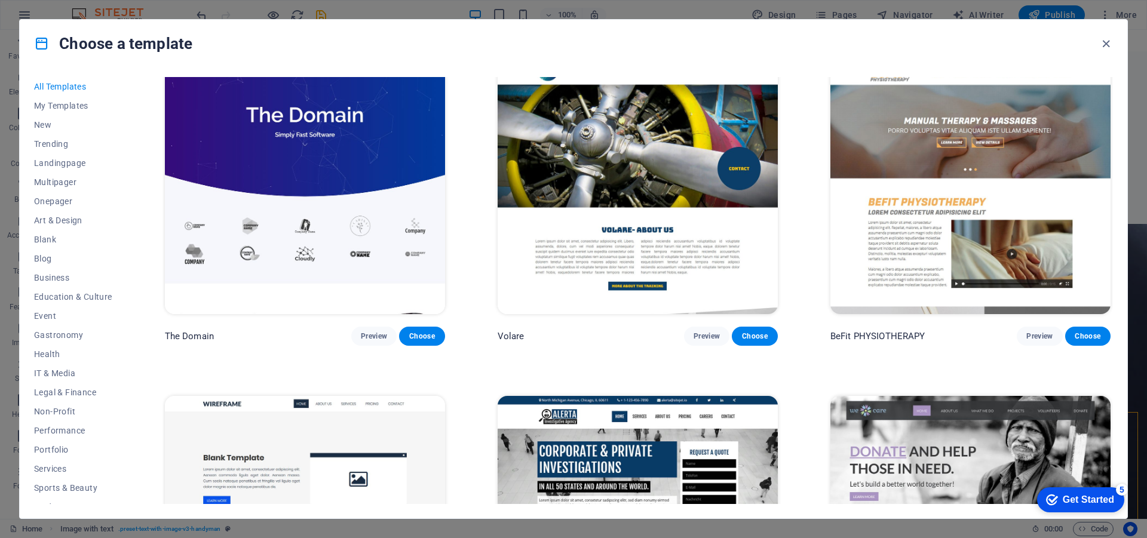
scroll to position [8122, 0]
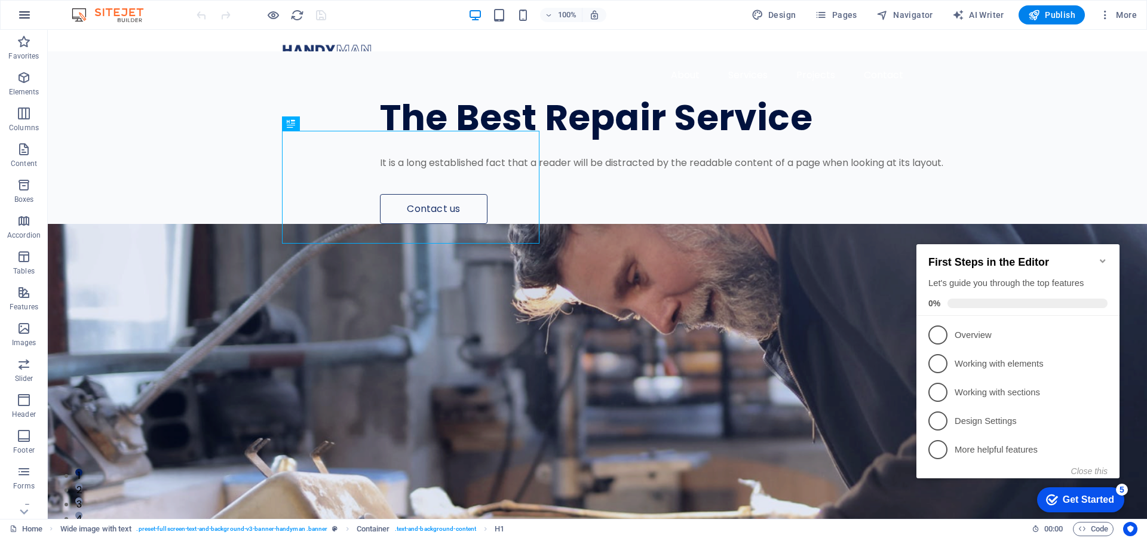
click at [18, 13] on icon "button" at bounding box center [24, 15] width 14 height 14
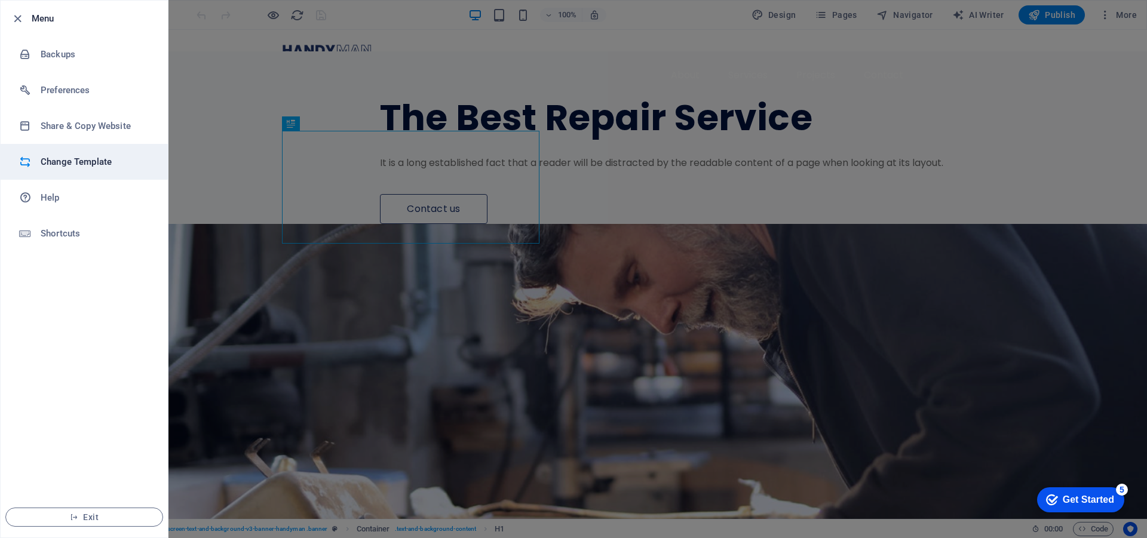
click at [95, 162] on h6 "Change Template" at bounding box center [96, 162] width 110 height 14
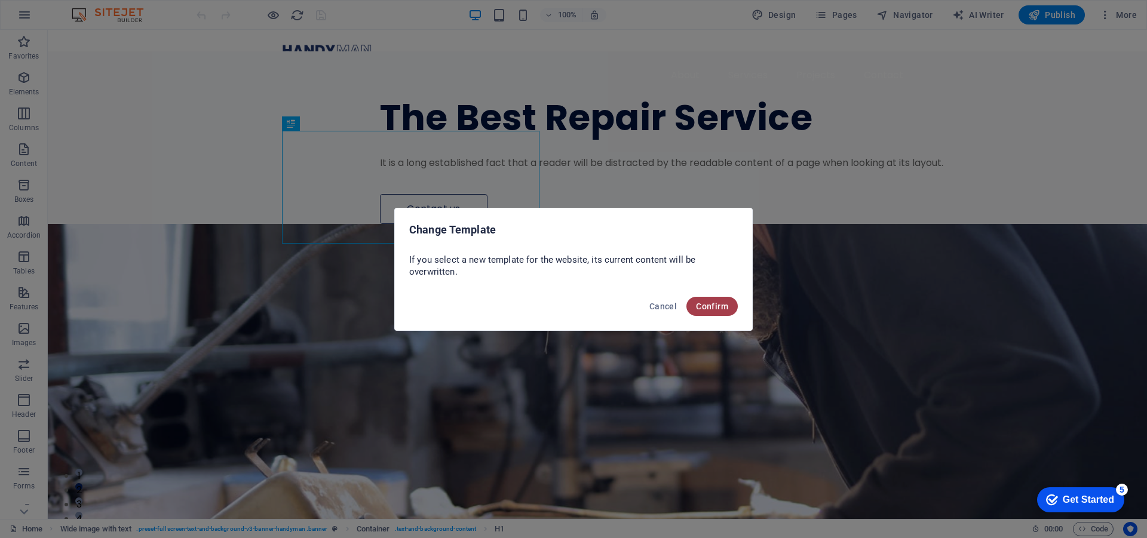
click at [701, 308] on span "Confirm" at bounding box center [712, 307] width 32 height 10
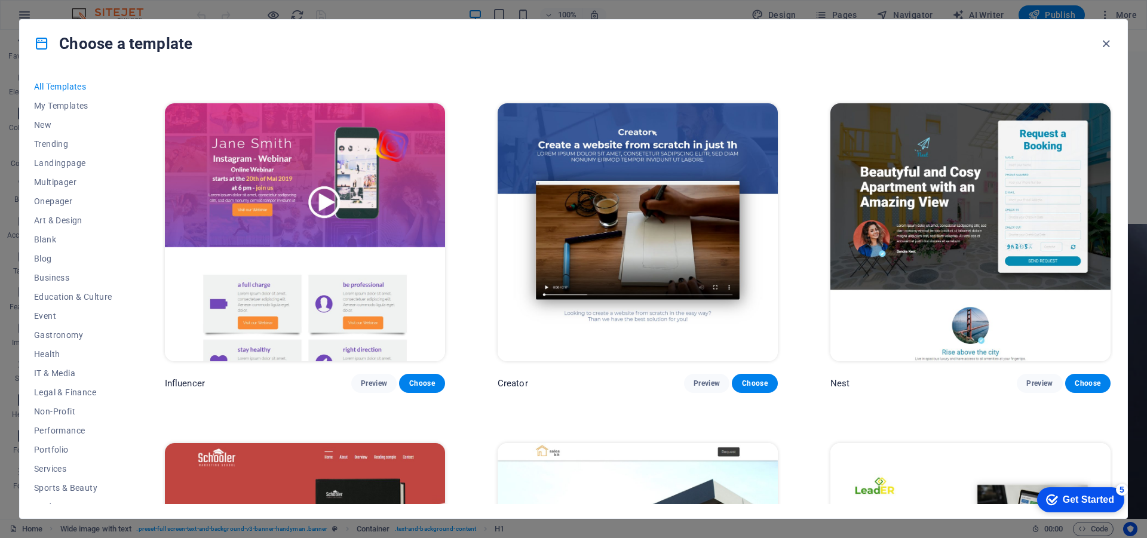
scroll to position [8779, 0]
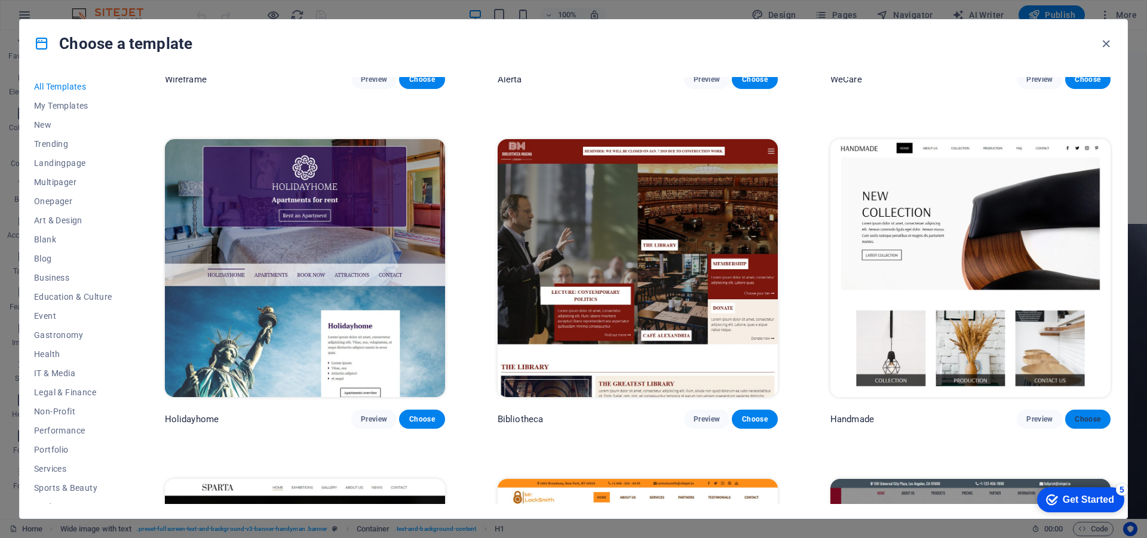
click at [1087, 414] on span "Choose" at bounding box center [1087, 419] width 26 height 10
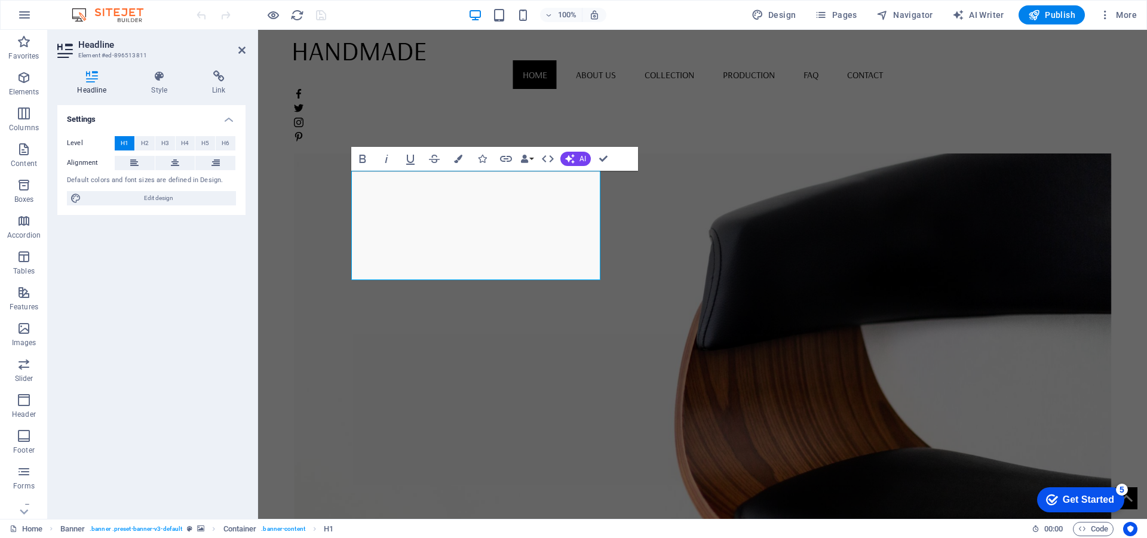
click at [580, 406] on figure at bounding box center [703, 302] width 818 height 440
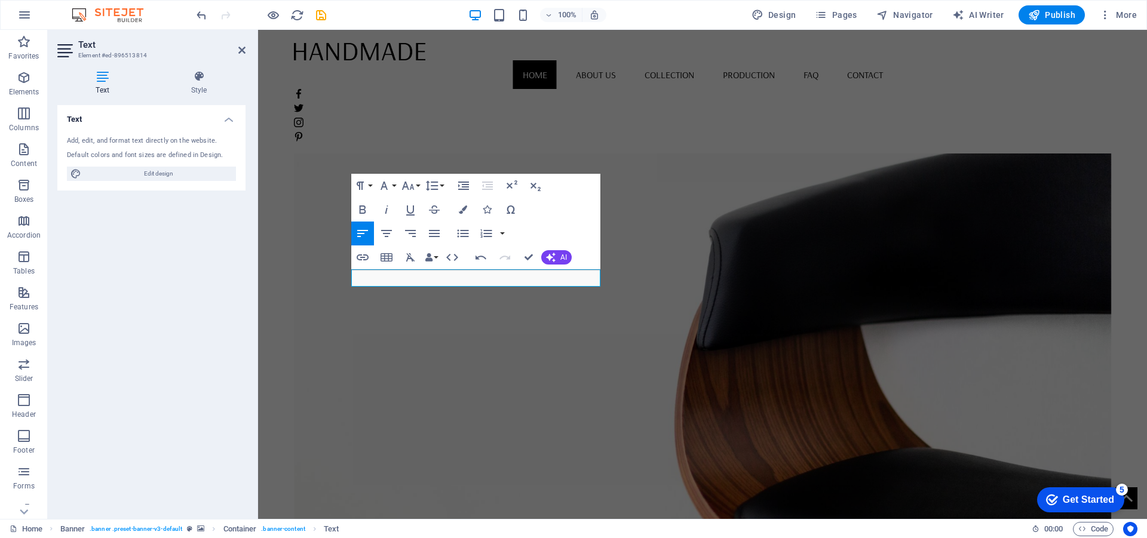
click at [436, 403] on figure at bounding box center [703, 302] width 818 height 440
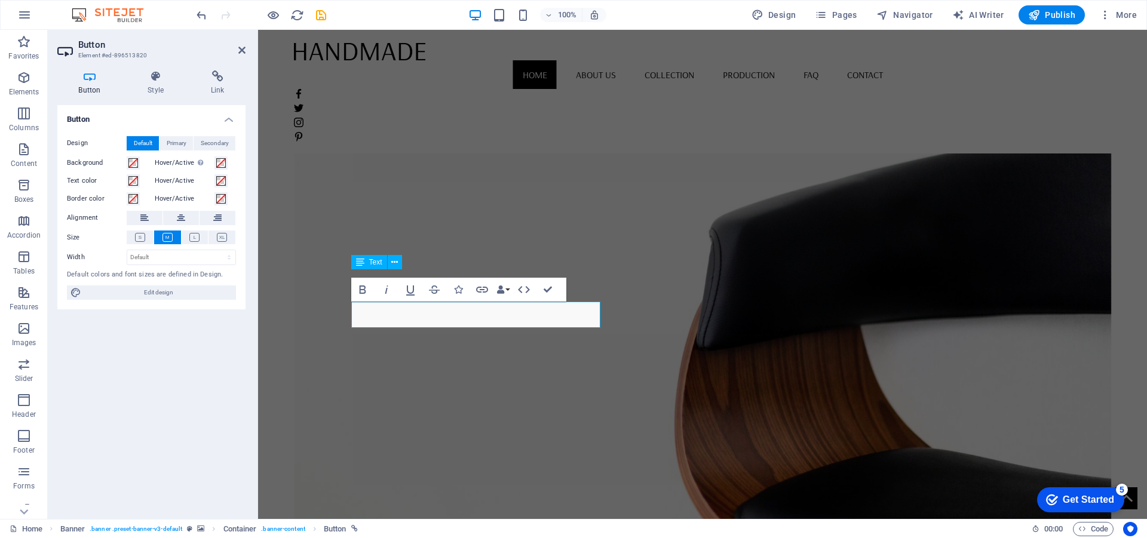
click at [458, 420] on figure at bounding box center [703, 302] width 818 height 440
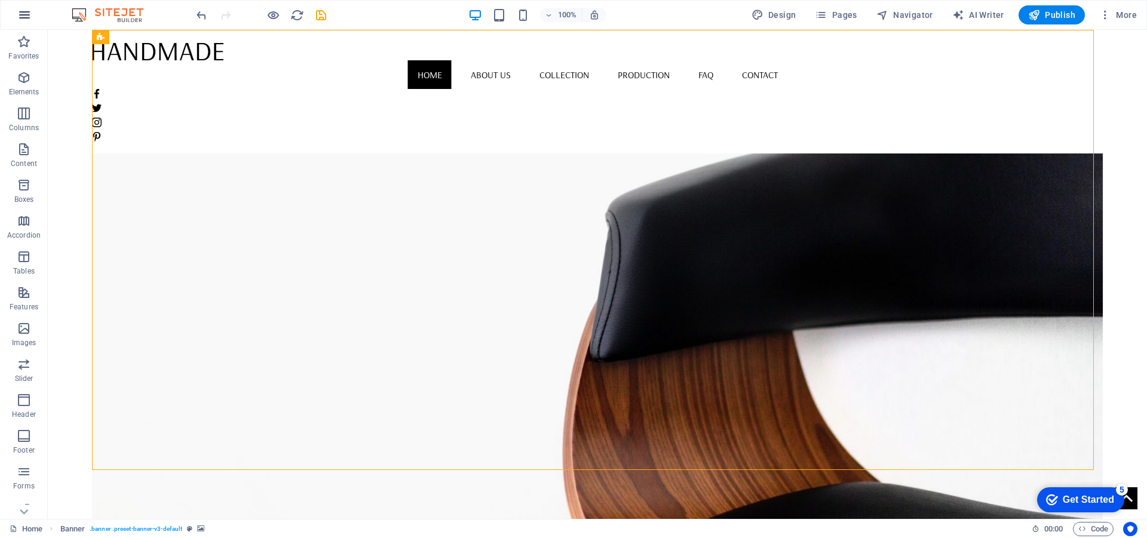
click at [27, 13] on icon "button" at bounding box center [24, 15] width 14 height 14
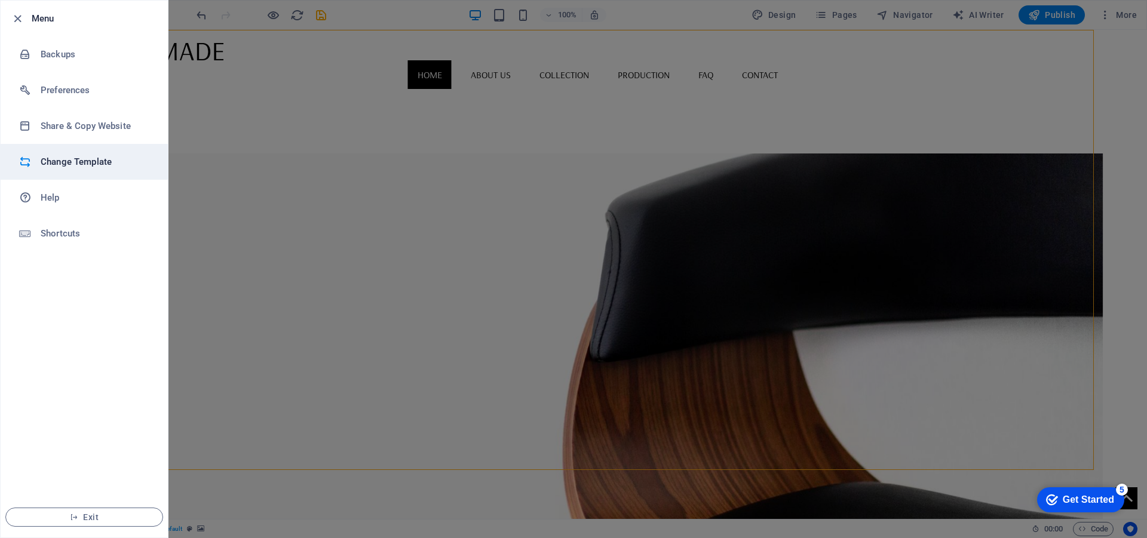
click at [116, 163] on h6 "Change Template" at bounding box center [96, 162] width 110 height 14
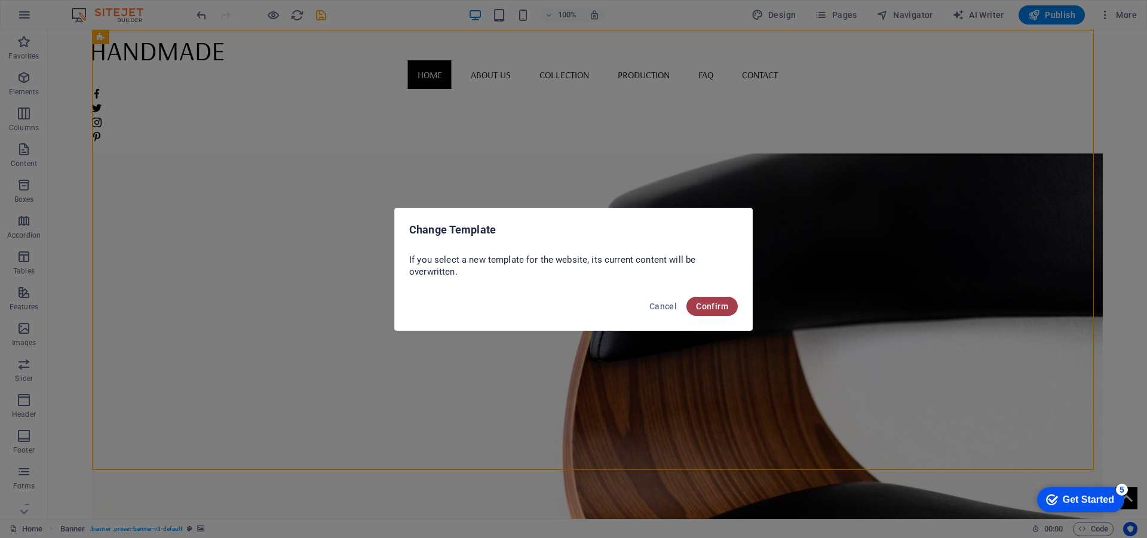
click at [726, 306] on span "Confirm" at bounding box center [712, 307] width 32 height 10
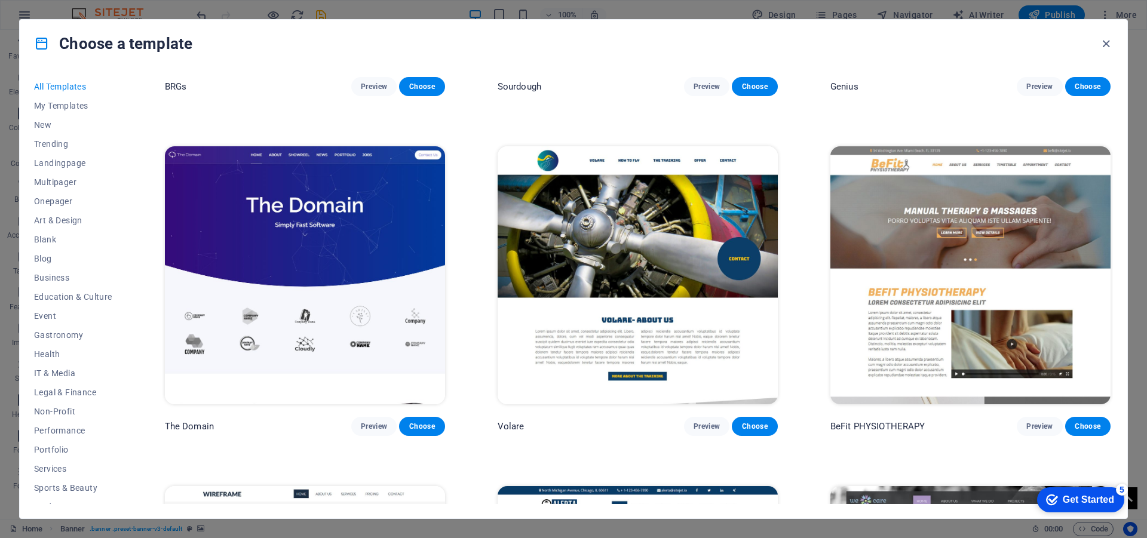
scroll to position [8062, 0]
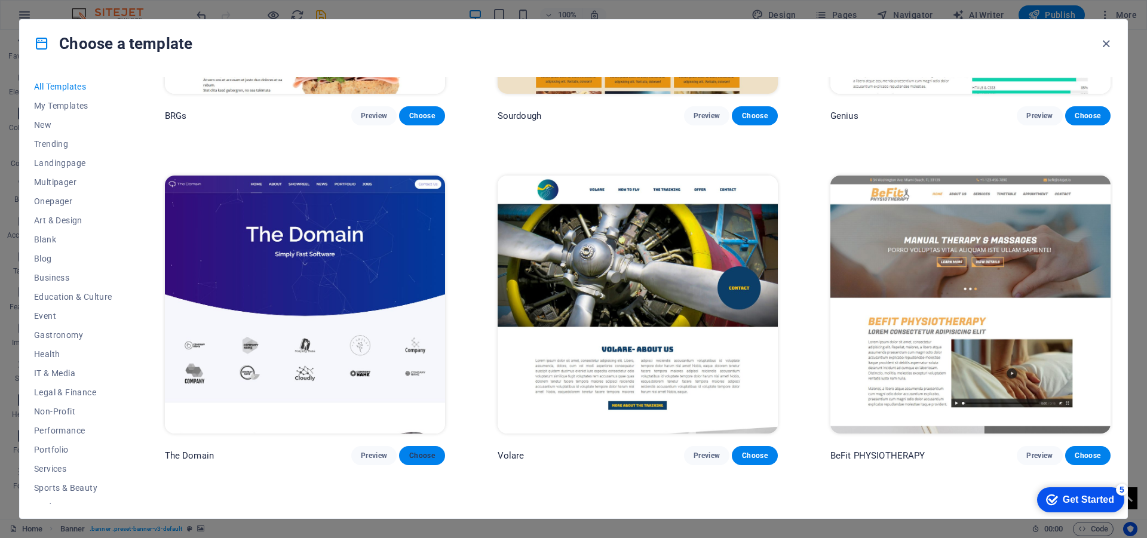
click at [426, 451] on span "Choose" at bounding box center [421, 456] width 26 height 10
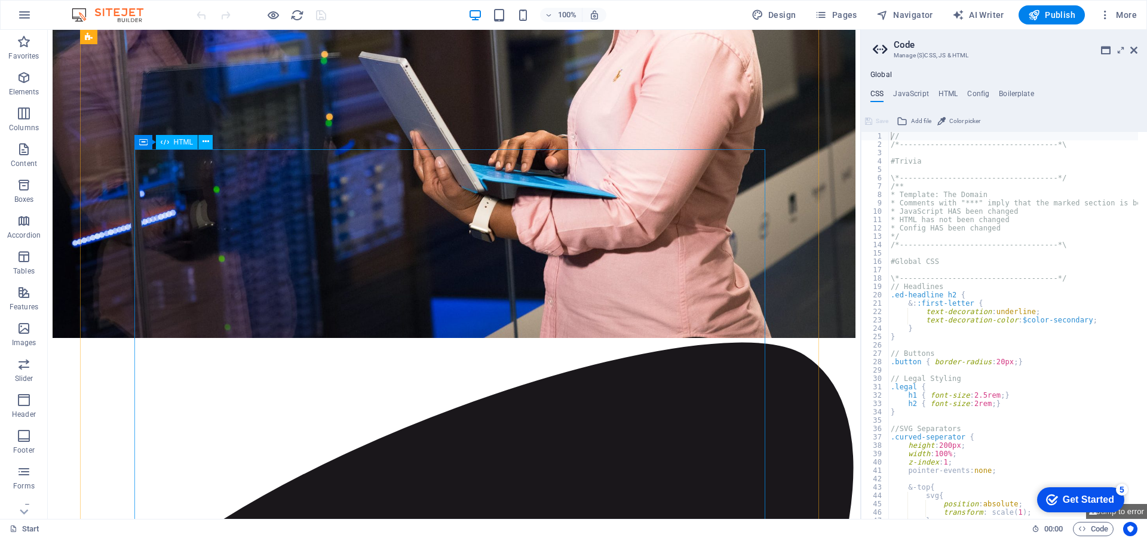
scroll to position [2986, 0]
